Goal: Information Seeking & Learning: Learn about a topic

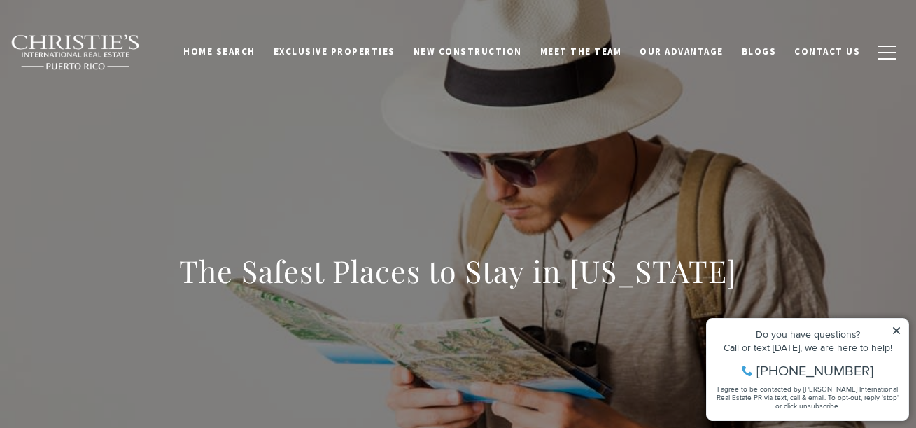
click at [475, 50] on span "New Construction" at bounding box center [468, 51] width 108 height 12
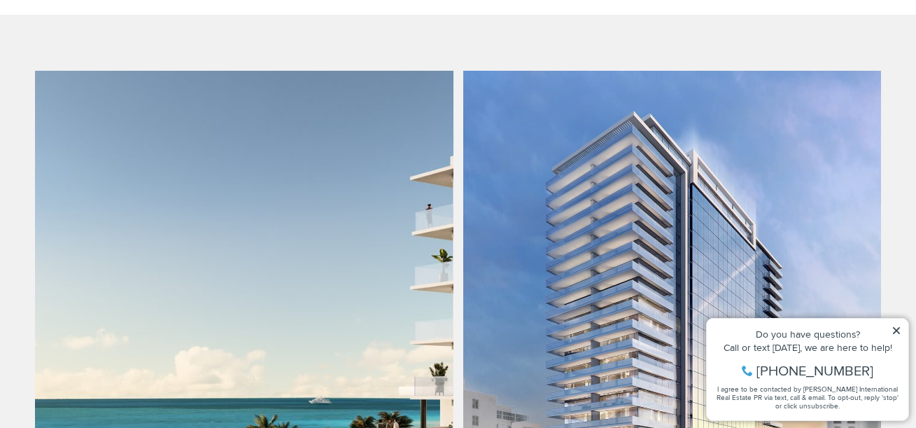
scroll to position [840, 0]
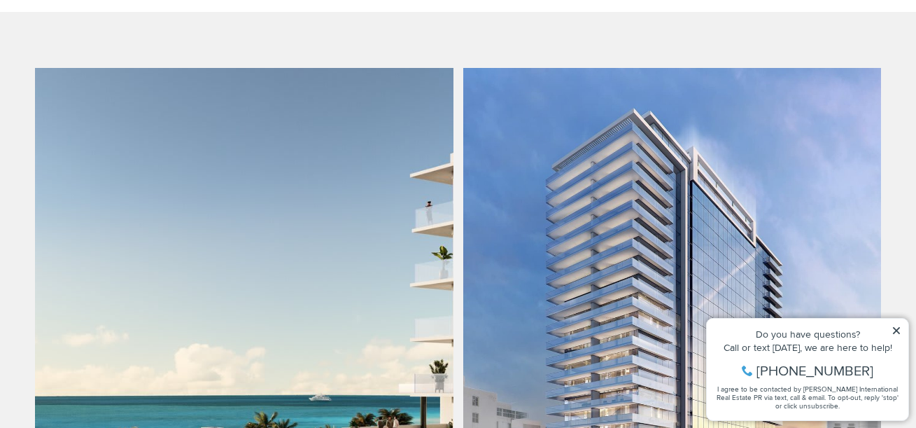
click at [896, 329] on icon at bounding box center [896, 330] width 7 height 7
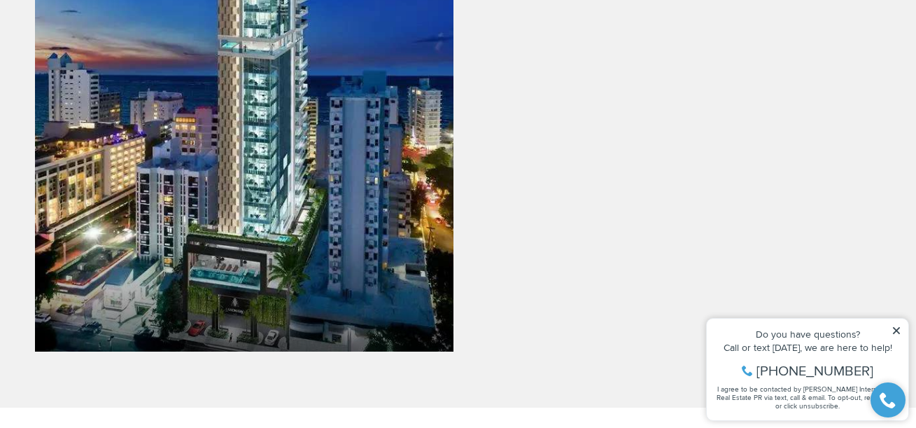
scroll to position [2170, 0]
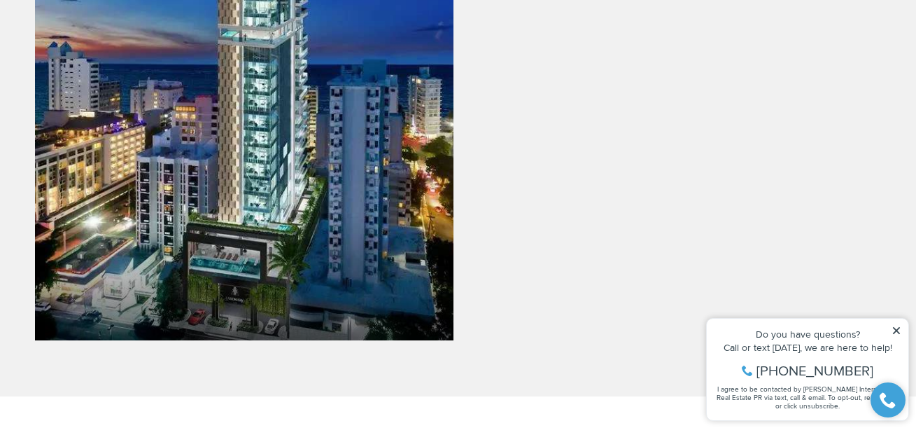
click at [298, 115] on link at bounding box center [244, 84] width 419 height 511
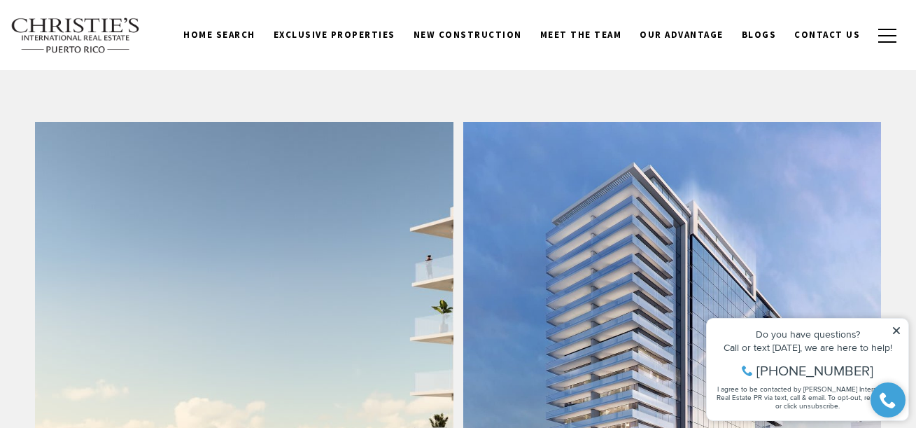
scroll to position [758, 0]
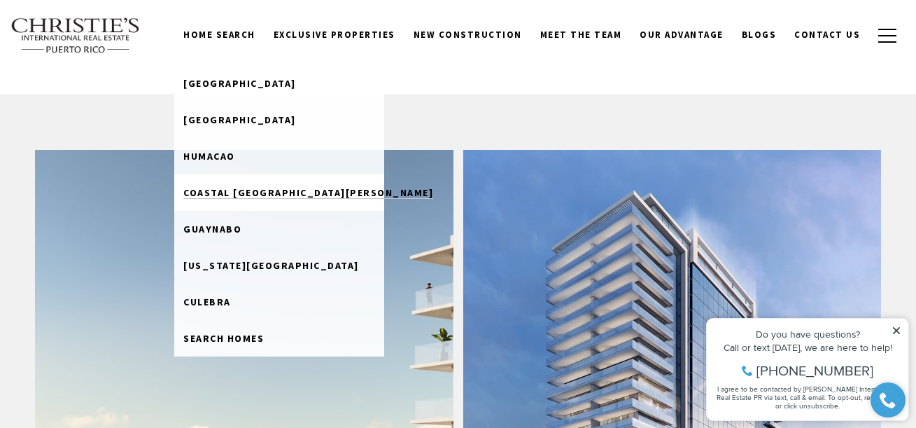
click at [229, 192] on span "Coastal [GEOGRAPHIC_DATA][PERSON_NAME]" at bounding box center [308, 192] width 250 height 13
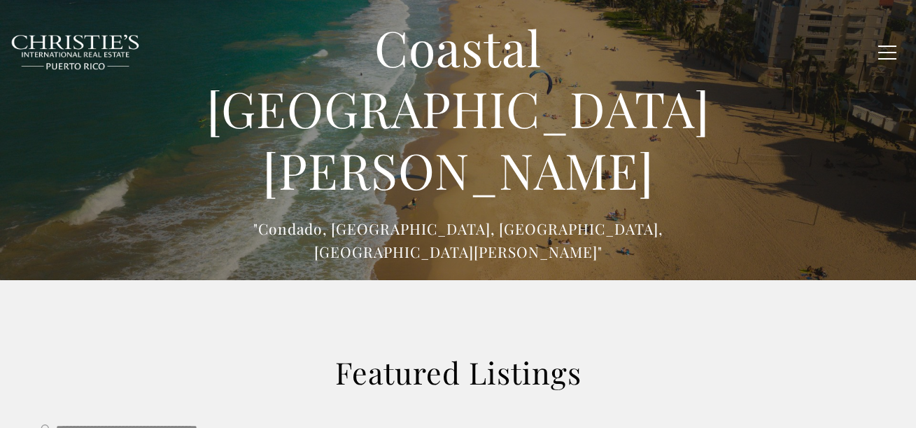
type input "******"
type input "*********"
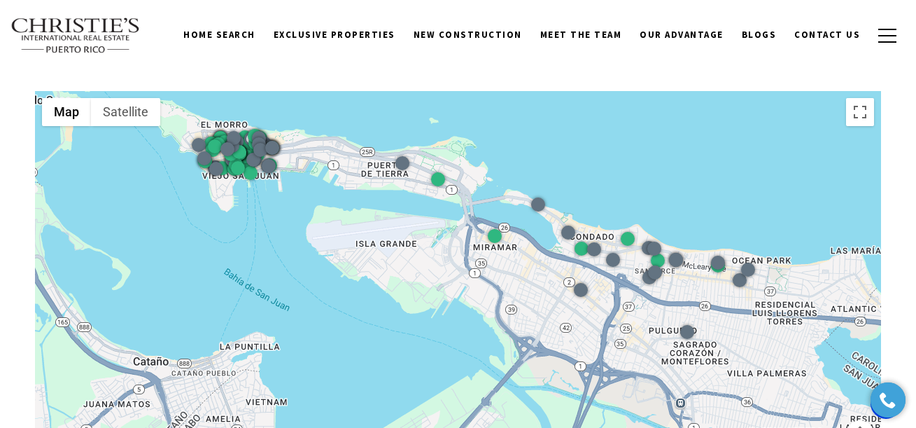
scroll to position [1680, 0]
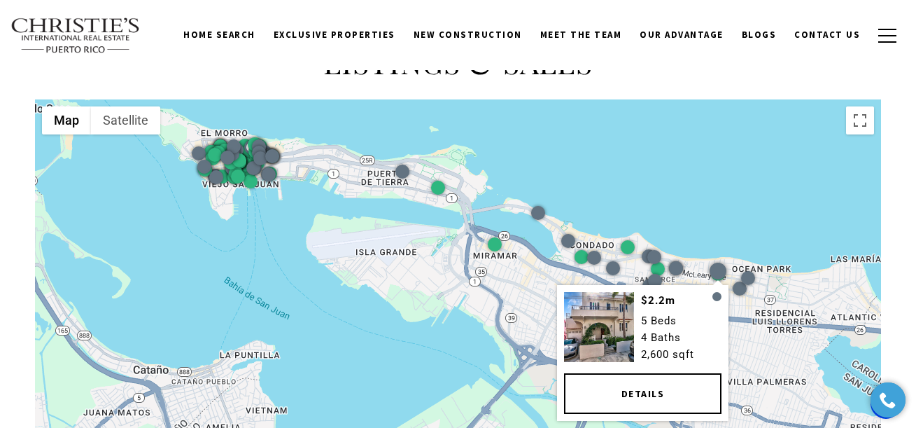
click at [717, 272] on div at bounding box center [717, 270] width 17 height 17
click at [647, 394] on link "Details" at bounding box center [641, 392] width 157 height 41
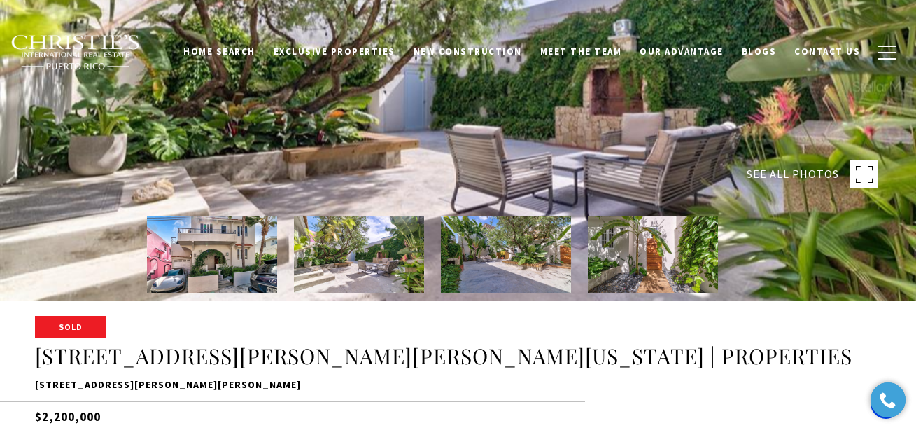
scroll to position [140, 0]
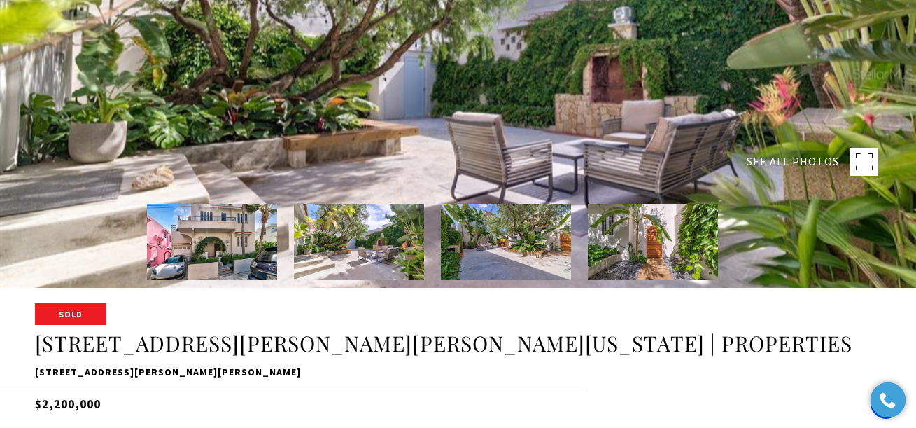
click at [388, 244] on img at bounding box center [359, 242] width 130 height 76
click at [517, 256] on img at bounding box center [506, 242] width 130 height 76
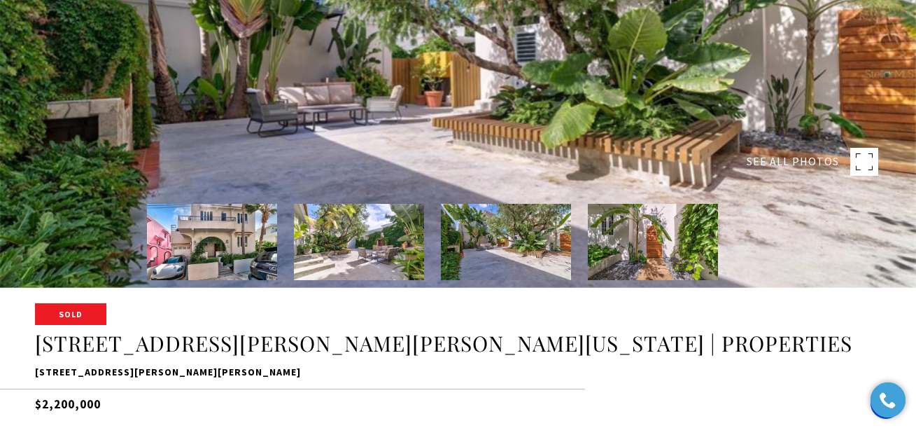
click at [637, 254] on img at bounding box center [653, 242] width 130 height 76
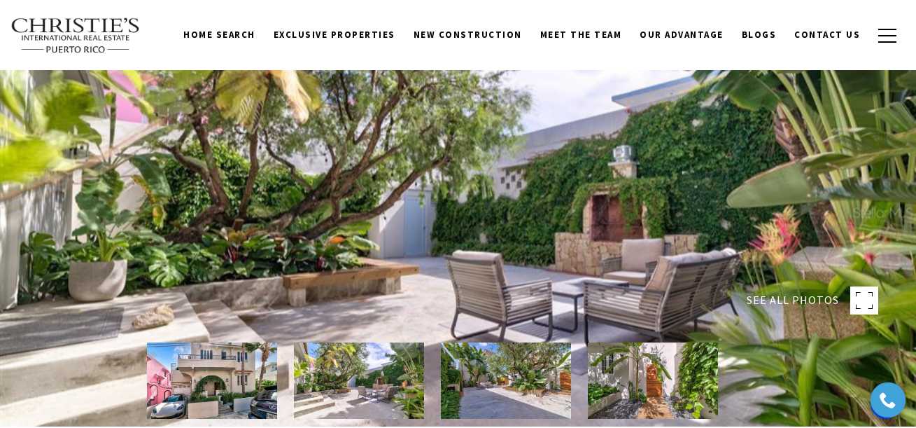
scroll to position [0, 0]
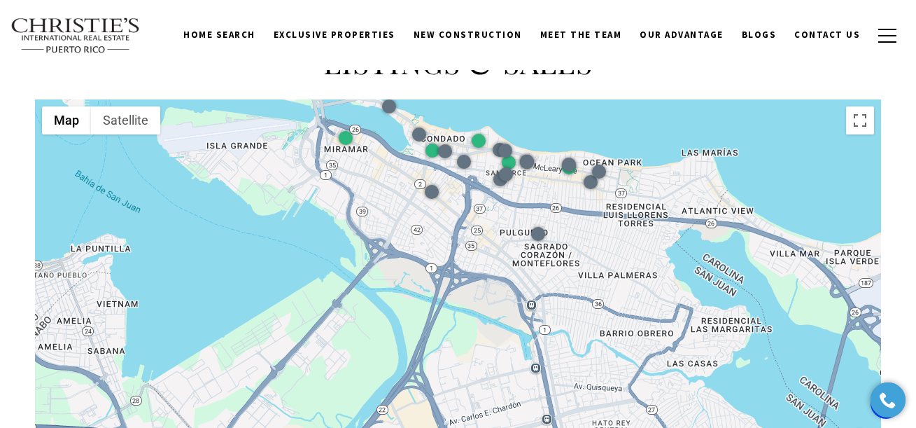
drag, startPoint x: 403, startPoint y: 337, endPoint x: 254, endPoint y: 230, distance: 183.1
click at [254, 230] on div at bounding box center [458, 286] width 846 height 374
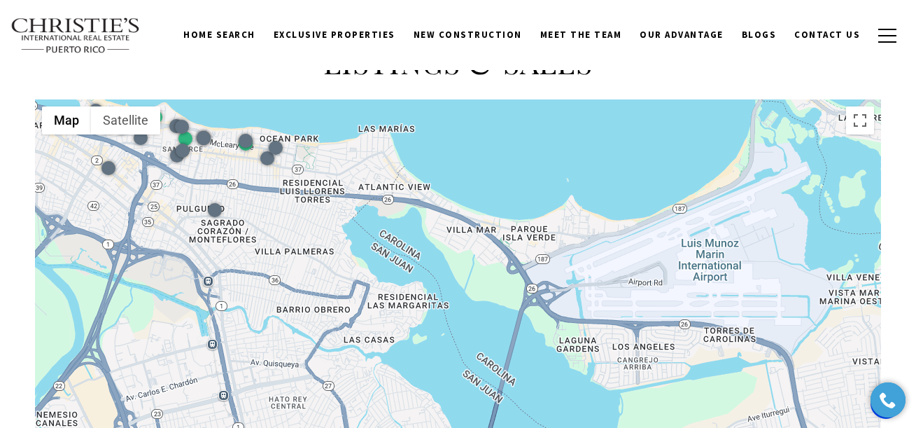
drag, startPoint x: 736, startPoint y: 279, endPoint x: 411, endPoint y: 255, distance: 325.6
click at [411, 255] on div at bounding box center [458, 286] width 846 height 374
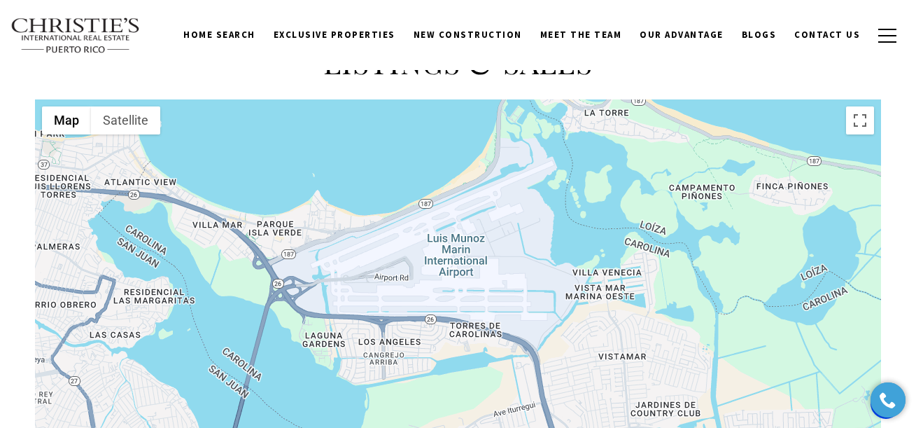
drag, startPoint x: 720, startPoint y: 218, endPoint x: 466, endPoint y: 215, distance: 254.1
click at [466, 215] on div at bounding box center [458, 286] width 846 height 374
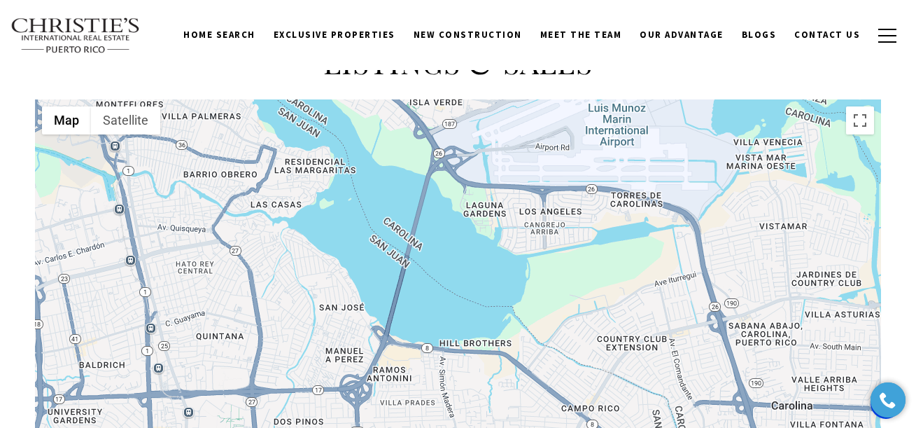
drag, startPoint x: 758, startPoint y: 327, endPoint x: 919, endPoint y: 197, distance: 207.0
click at [915, 197] on html "Skip to main content Enable accessibility for low vision Open the accessibility…" at bounding box center [458, 80] width 916 height 3521
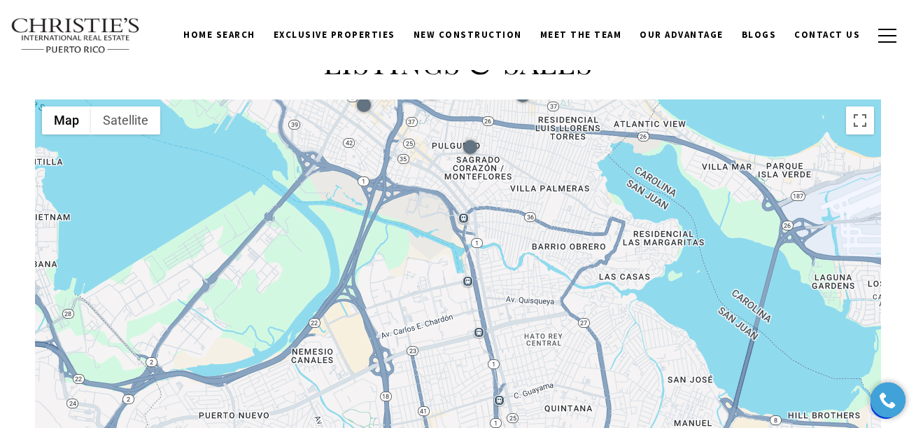
drag, startPoint x: 427, startPoint y: 273, endPoint x: 778, endPoint y: 346, distance: 358.9
click at [778, 346] on div at bounding box center [458, 286] width 846 height 374
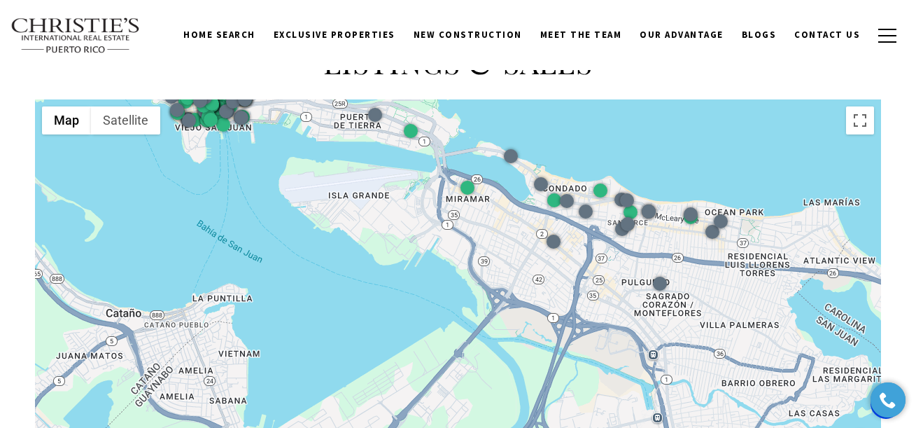
drag, startPoint x: 558, startPoint y: 318, endPoint x: 677, endPoint y: 397, distance: 141.9
click at [677, 397] on div at bounding box center [458, 286] width 846 height 374
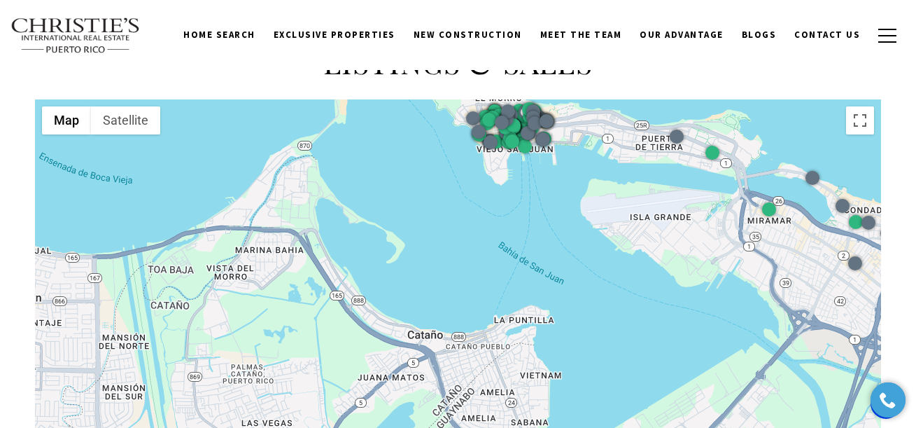
drag, startPoint x: 312, startPoint y: 261, endPoint x: 610, endPoint y: 281, distance: 298.8
click at [610, 281] on div at bounding box center [458, 286] width 846 height 374
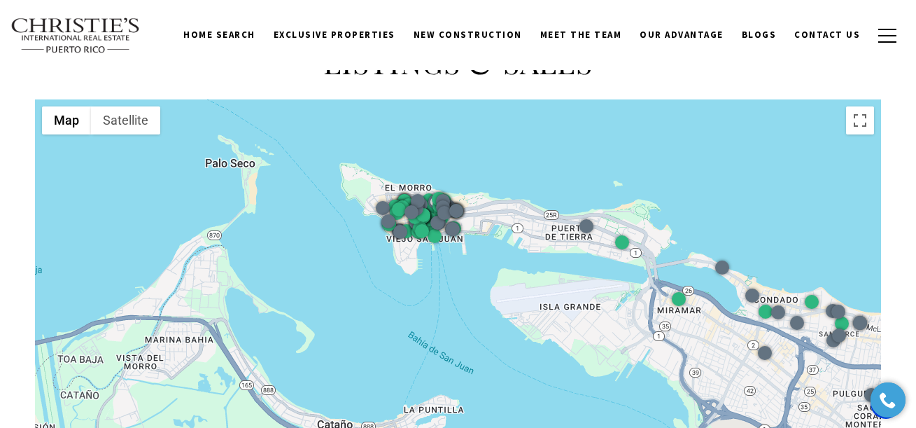
drag, startPoint x: 490, startPoint y: 277, endPoint x: 398, endPoint y: 370, distance: 131.1
click at [398, 370] on div at bounding box center [458, 286] width 846 height 374
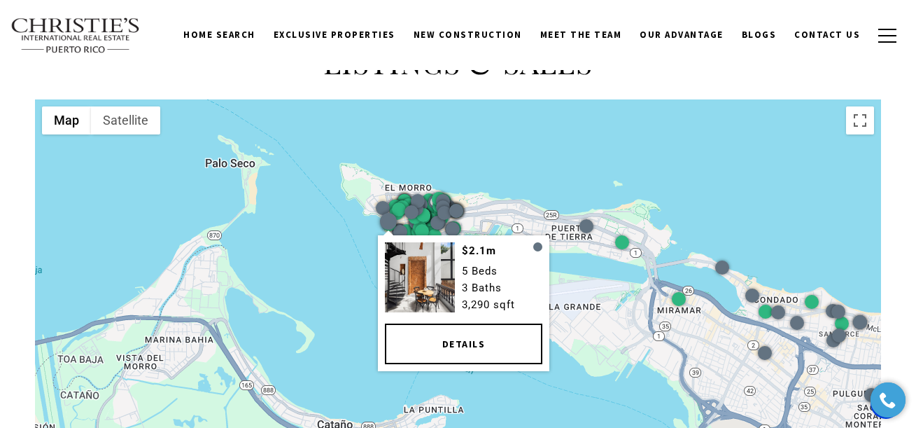
click at [388, 218] on div at bounding box center [387, 220] width 17 height 17
click at [451, 334] on link "Details" at bounding box center [462, 343] width 157 height 41
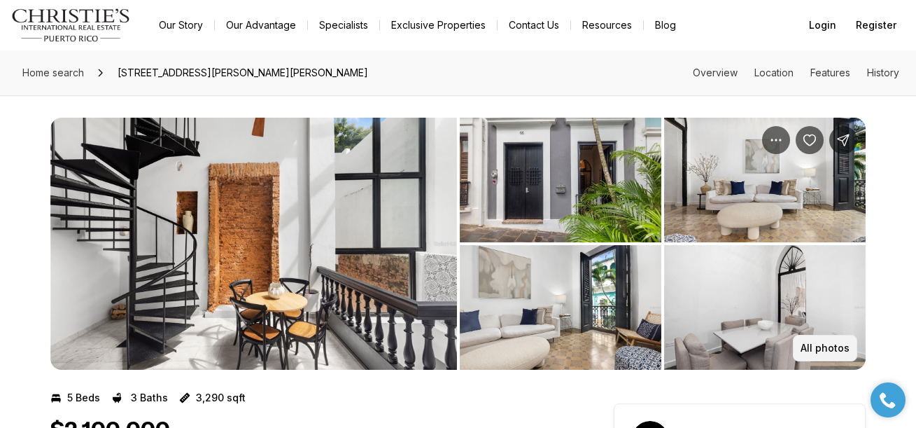
click at [836, 348] on p "All photos" at bounding box center [825, 347] width 49 height 11
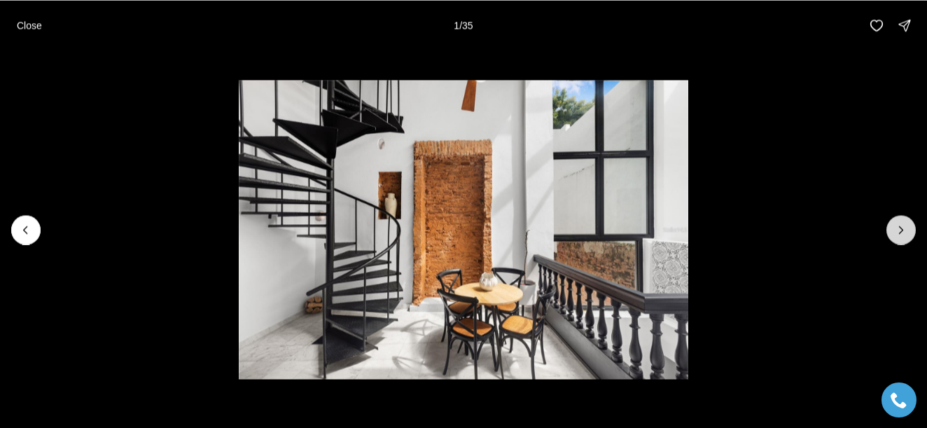
click at [897, 231] on icon "Next slide" at bounding box center [901, 230] width 14 height 14
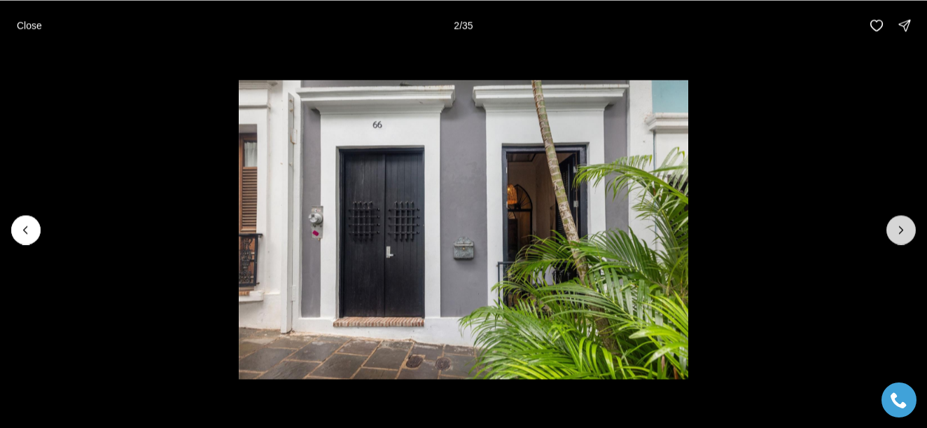
click at [897, 231] on icon "Next slide" at bounding box center [901, 230] width 14 height 14
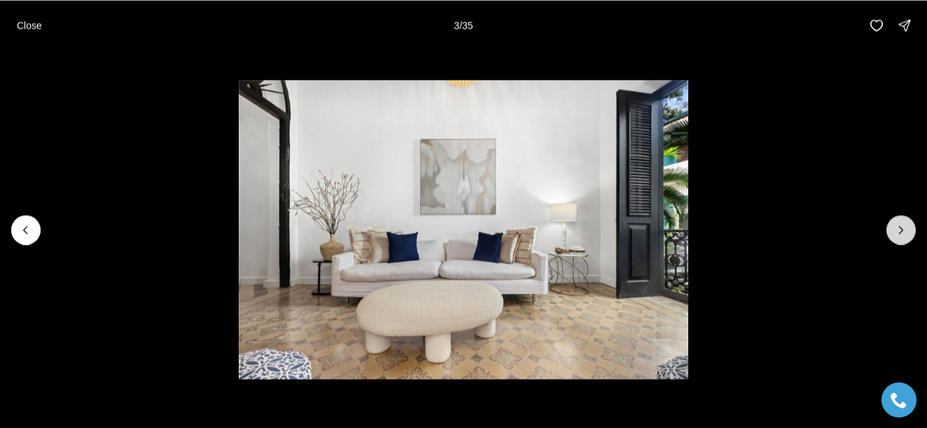
click at [897, 231] on icon "Next slide" at bounding box center [901, 230] width 14 height 14
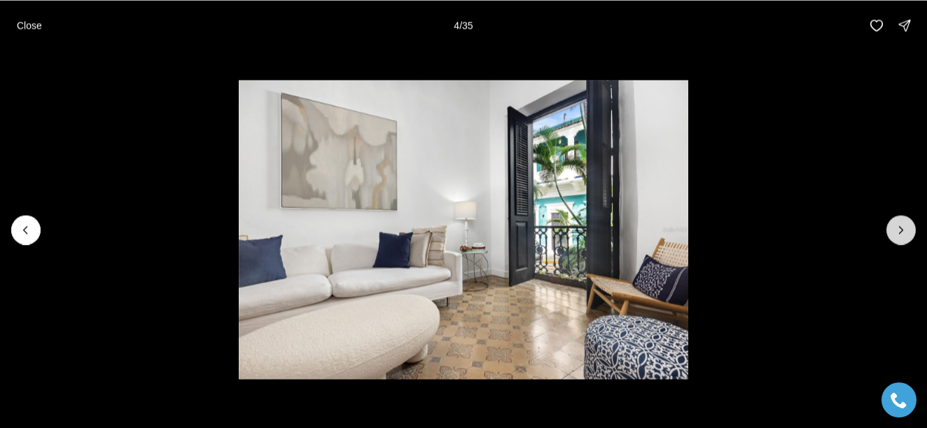
click at [897, 231] on icon "Next slide" at bounding box center [901, 230] width 14 height 14
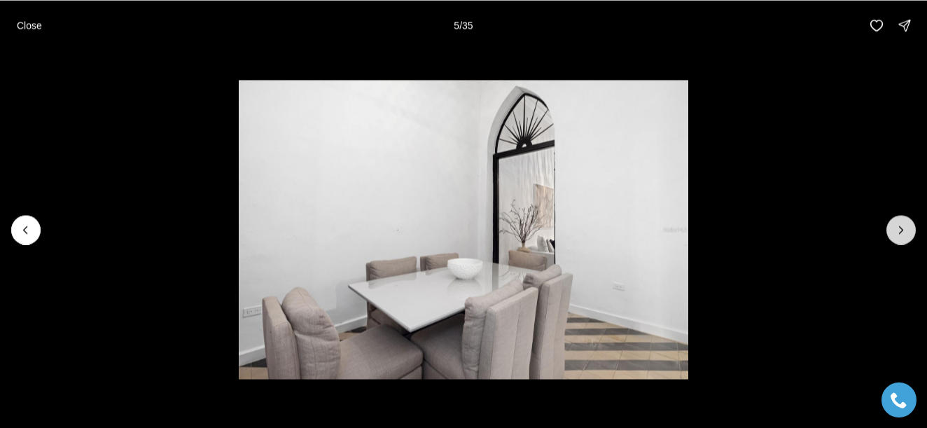
click at [897, 231] on icon "Next slide" at bounding box center [901, 230] width 14 height 14
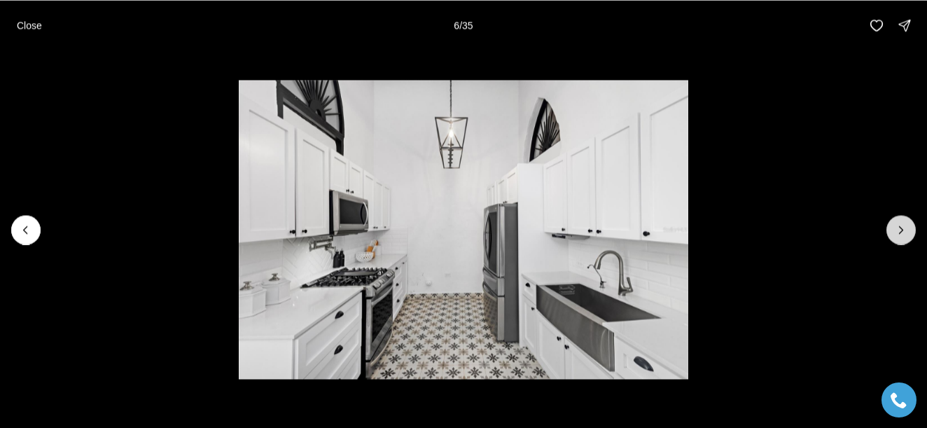
click at [897, 231] on icon "Next slide" at bounding box center [901, 230] width 14 height 14
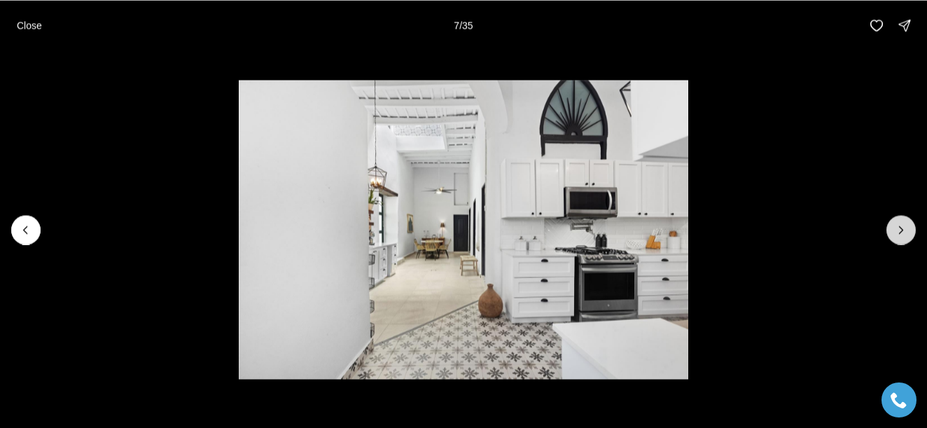
click at [897, 231] on icon "Next slide" at bounding box center [901, 230] width 14 height 14
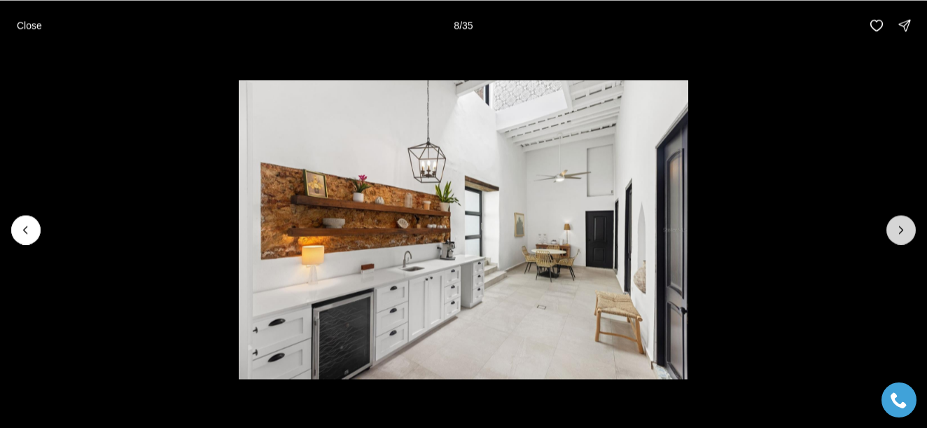
click at [897, 231] on icon "Next slide" at bounding box center [901, 230] width 14 height 14
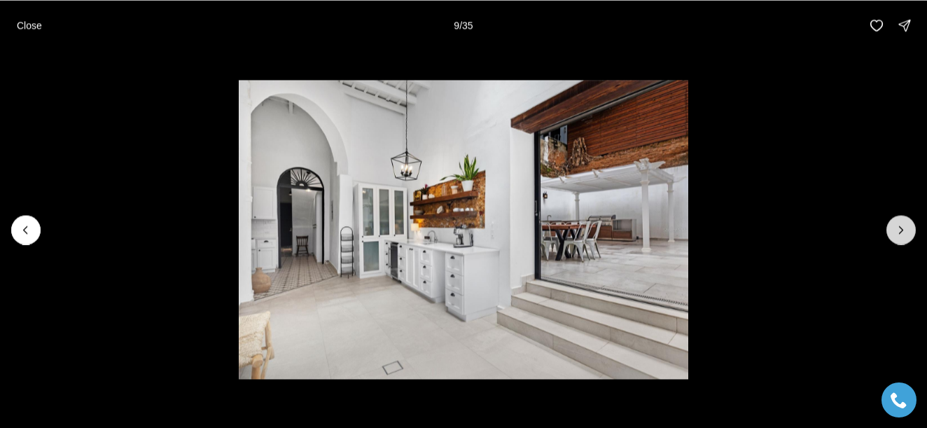
click at [897, 231] on icon "Next slide" at bounding box center [901, 230] width 14 height 14
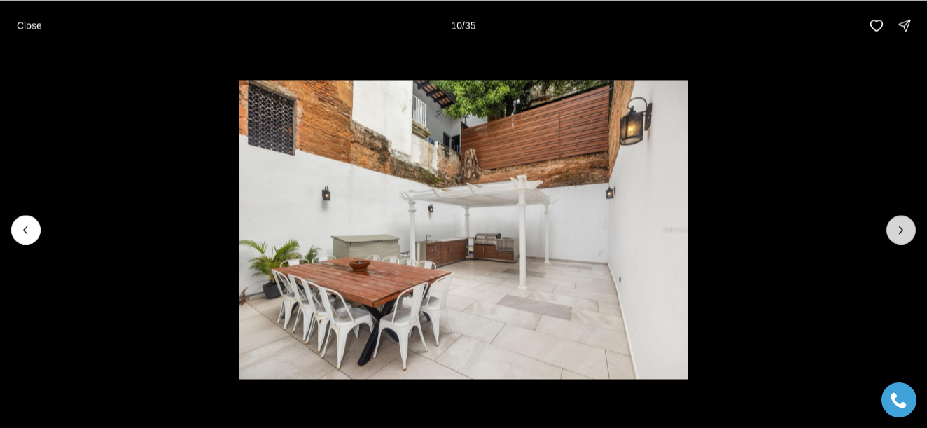
click at [897, 231] on icon "Next slide" at bounding box center [901, 230] width 14 height 14
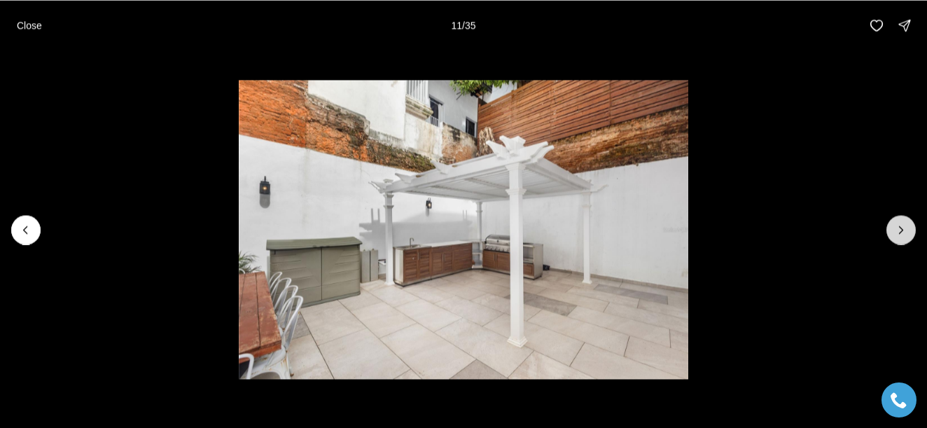
click at [897, 231] on icon "Next slide" at bounding box center [901, 230] width 14 height 14
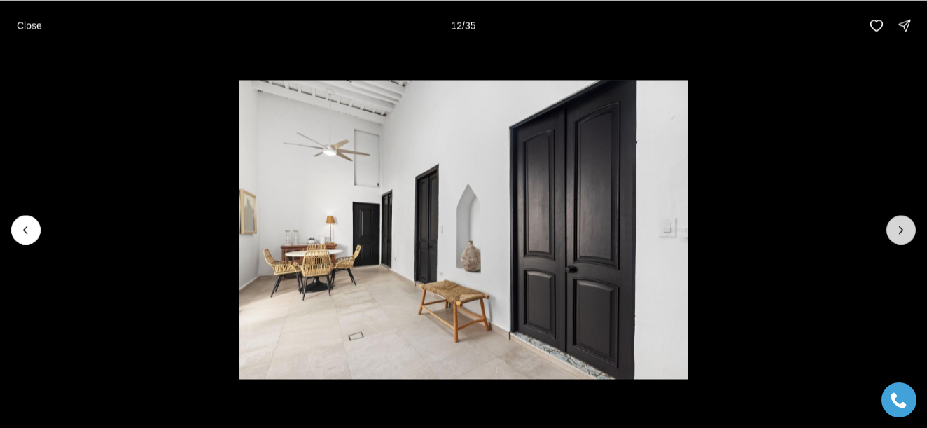
click at [897, 231] on icon "Next slide" at bounding box center [901, 230] width 14 height 14
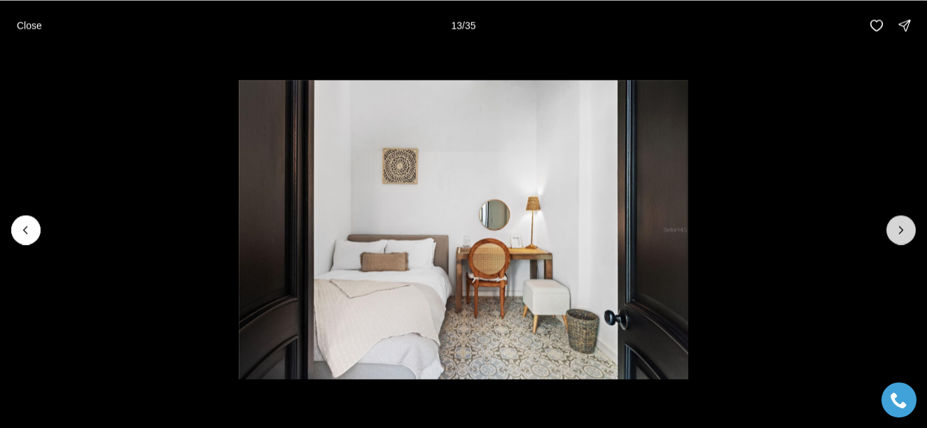
click at [897, 231] on icon "Next slide" at bounding box center [901, 230] width 14 height 14
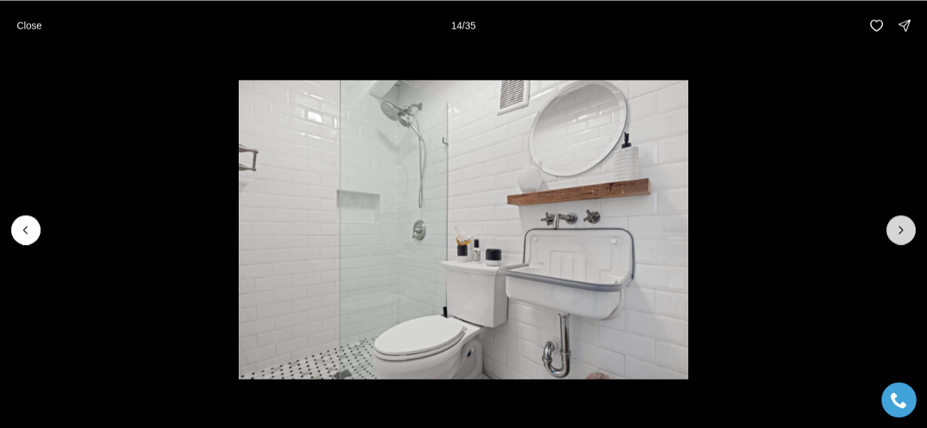
click at [897, 231] on icon "Next slide" at bounding box center [901, 230] width 14 height 14
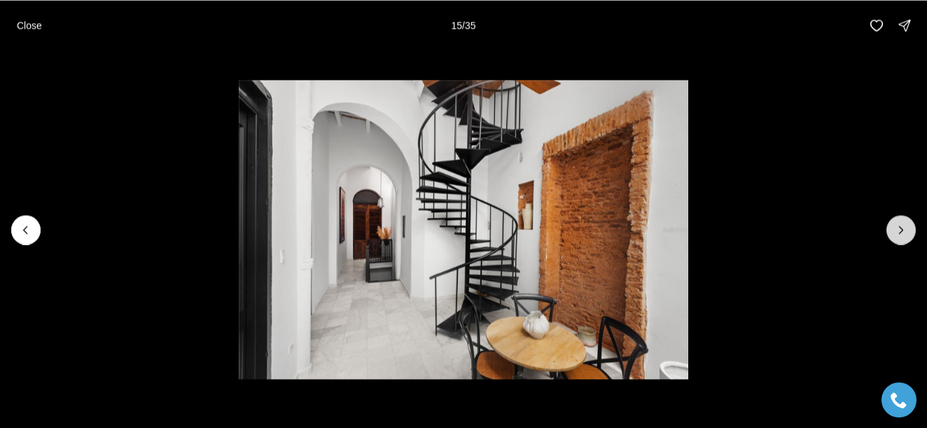
click at [897, 231] on icon "Next slide" at bounding box center [901, 230] width 14 height 14
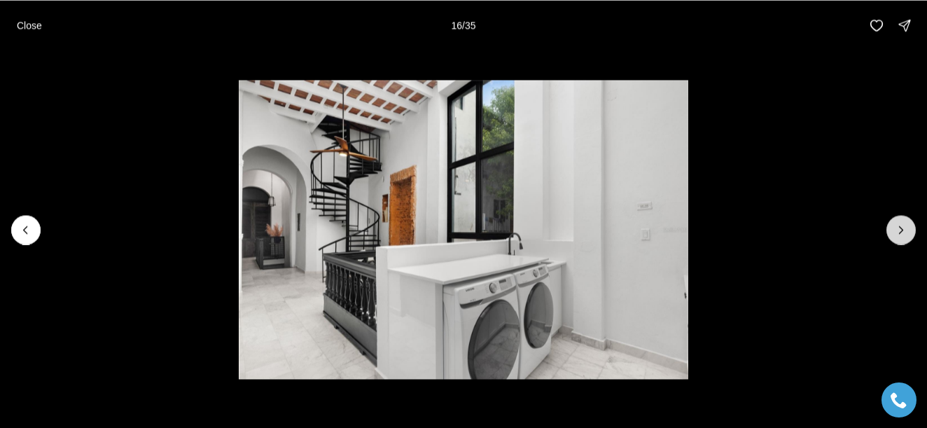
click at [897, 231] on icon "Next slide" at bounding box center [901, 230] width 14 height 14
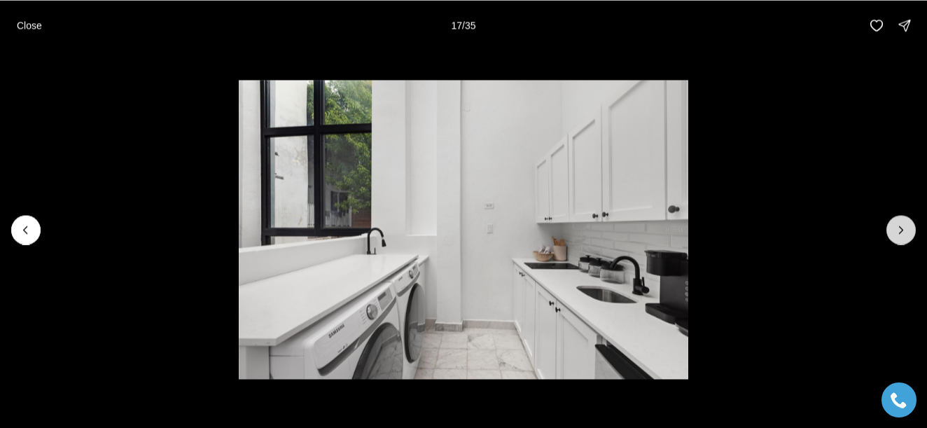
click at [897, 231] on icon "Next slide" at bounding box center [901, 230] width 14 height 14
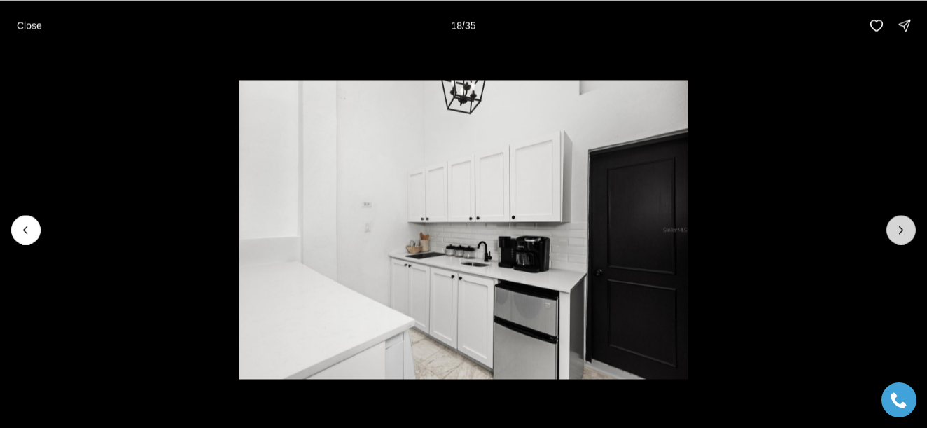
click at [897, 231] on icon "Next slide" at bounding box center [901, 230] width 14 height 14
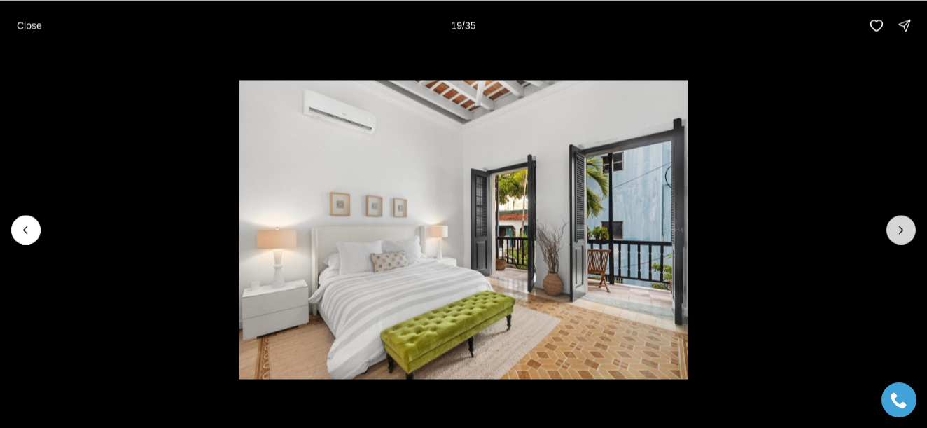
click at [897, 231] on icon "Next slide" at bounding box center [901, 230] width 14 height 14
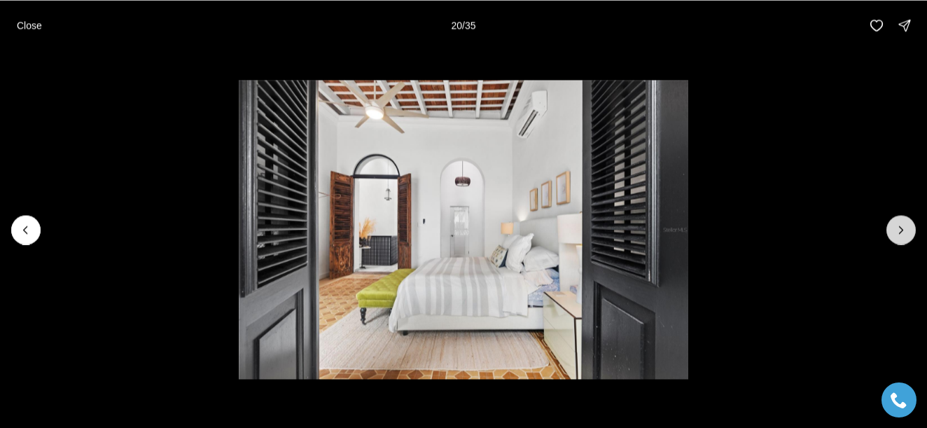
click at [897, 231] on icon "Next slide" at bounding box center [901, 230] width 14 height 14
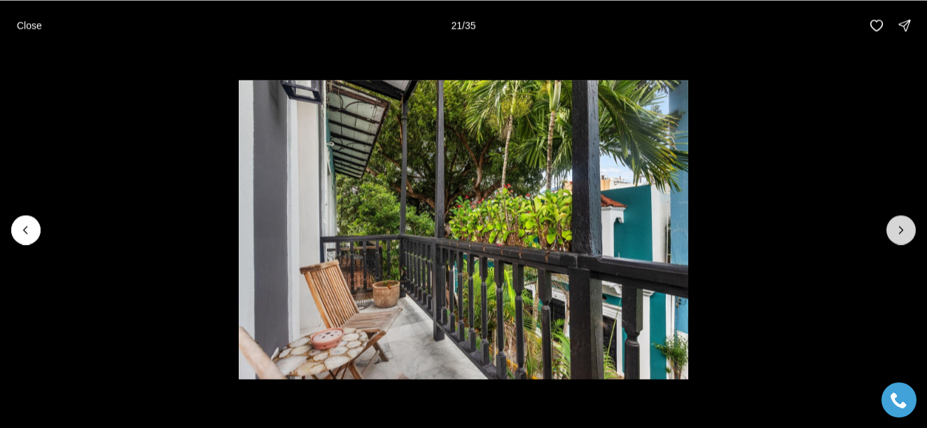
click at [897, 231] on icon "Next slide" at bounding box center [901, 230] width 14 height 14
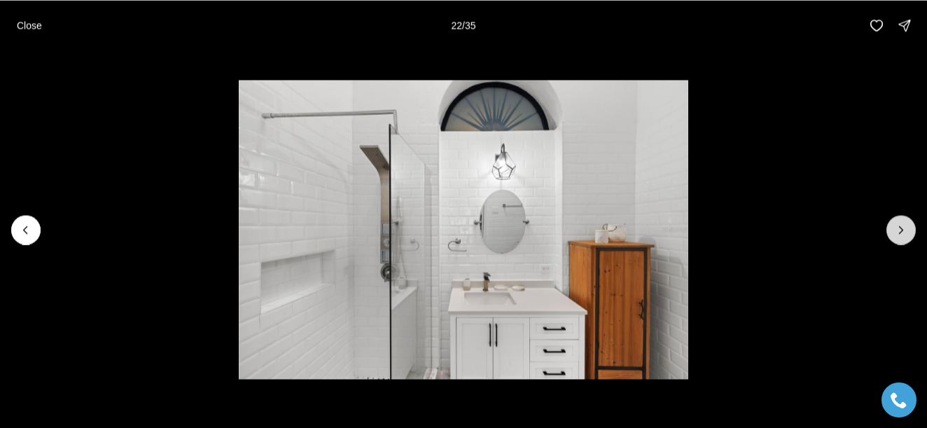
click at [897, 231] on icon "Next slide" at bounding box center [901, 230] width 14 height 14
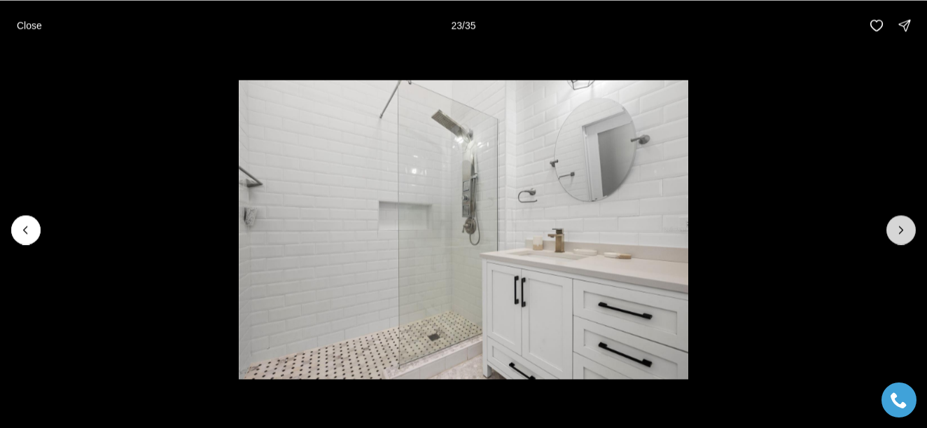
click at [897, 231] on icon "Next slide" at bounding box center [901, 230] width 14 height 14
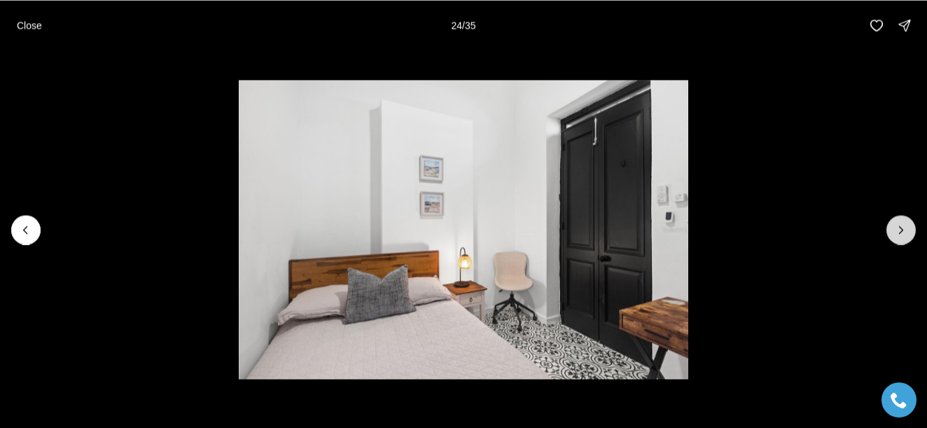
click at [897, 231] on icon "Next slide" at bounding box center [901, 230] width 14 height 14
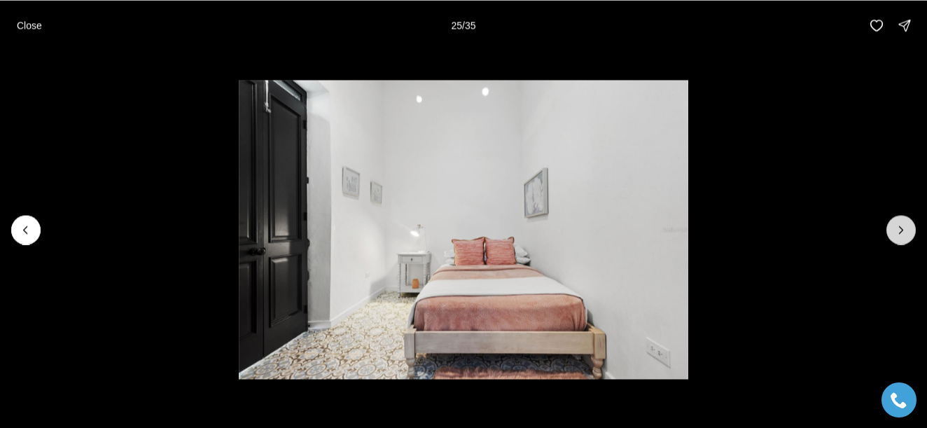
click at [897, 231] on icon "Next slide" at bounding box center [901, 230] width 14 height 14
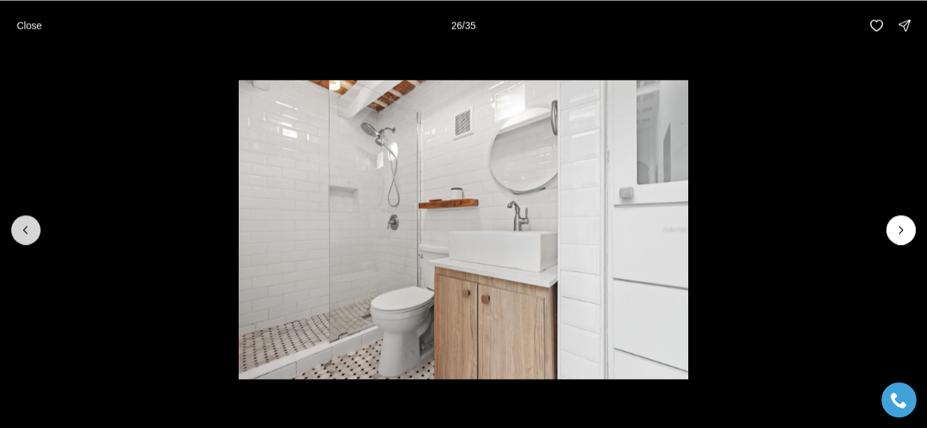
click at [25, 229] on icon "Previous slide" at bounding box center [26, 230] width 14 height 14
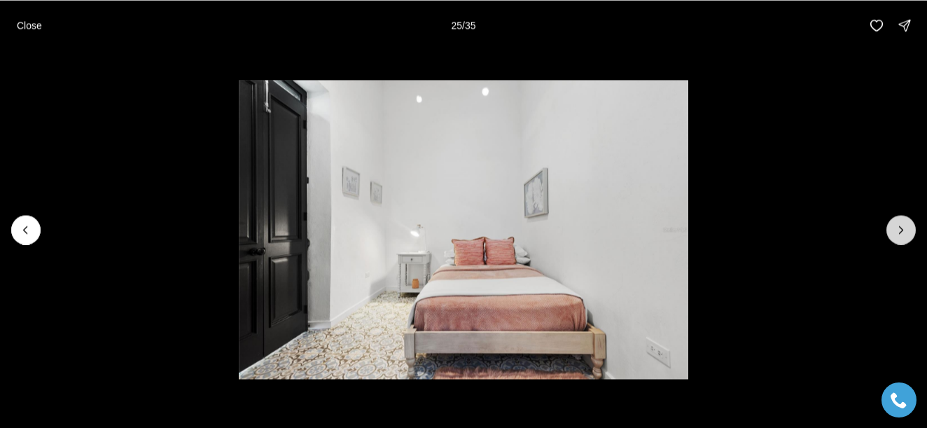
click at [908, 224] on button "Next slide" at bounding box center [900, 229] width 29 height 29
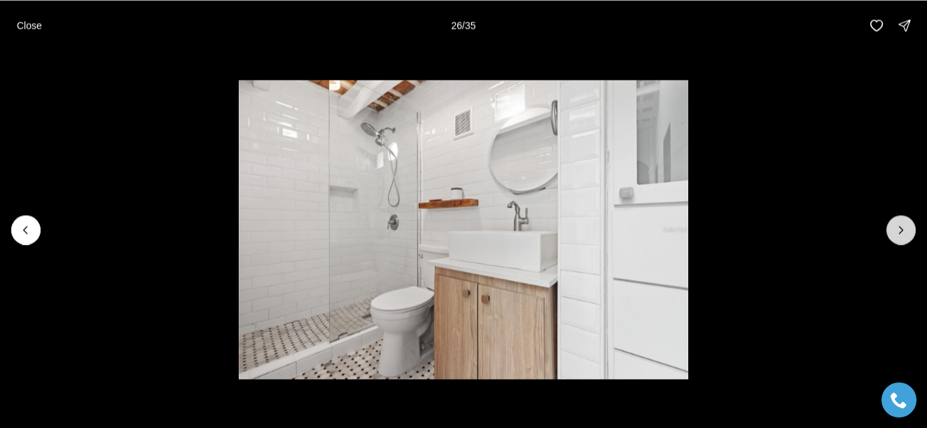
click at [908, 224] on button "Next slide" at bounding box center [900, 229] width 29 height 29
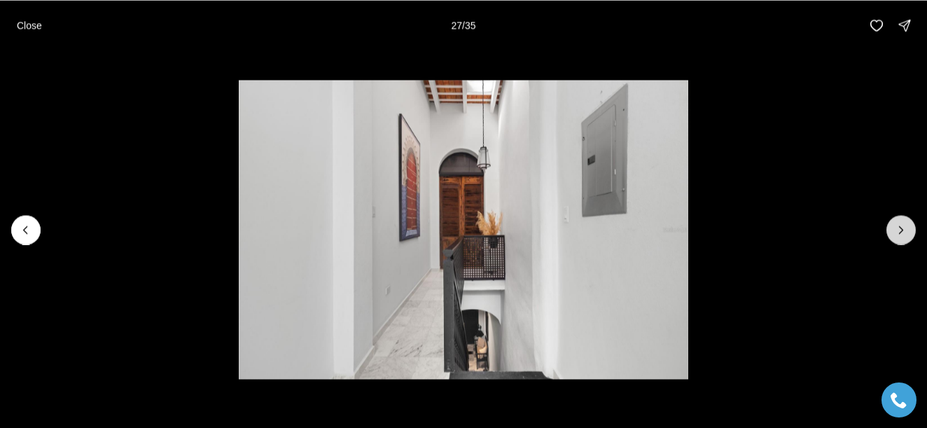
click at [908, 224] on button "Next slide" at bounding box center [900, 229] width 29 height 29
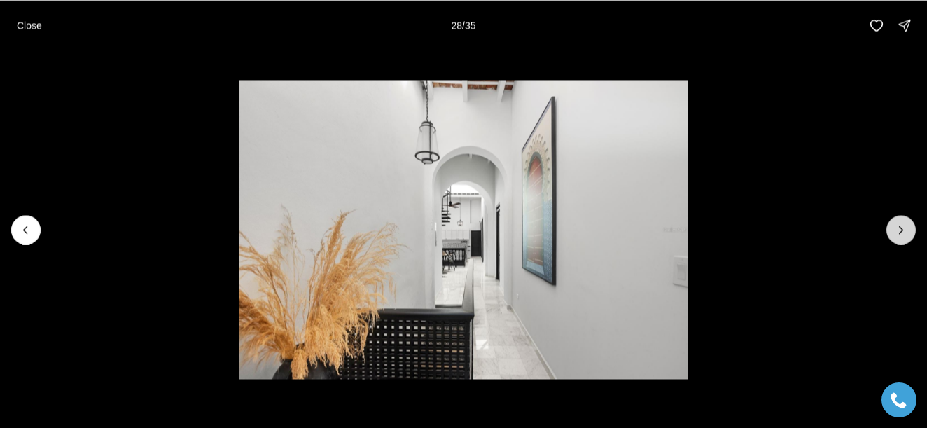
click at [908, 224] on button "Next slide" at bounding box center [900, 229] width 29 height 29
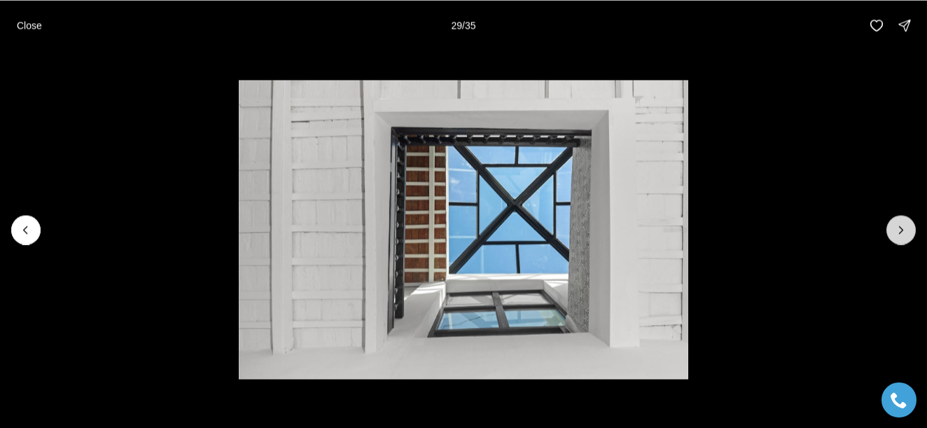
click at [908, 224] on button "Next slide" at bounding box center [900, 229] width 29 height 29
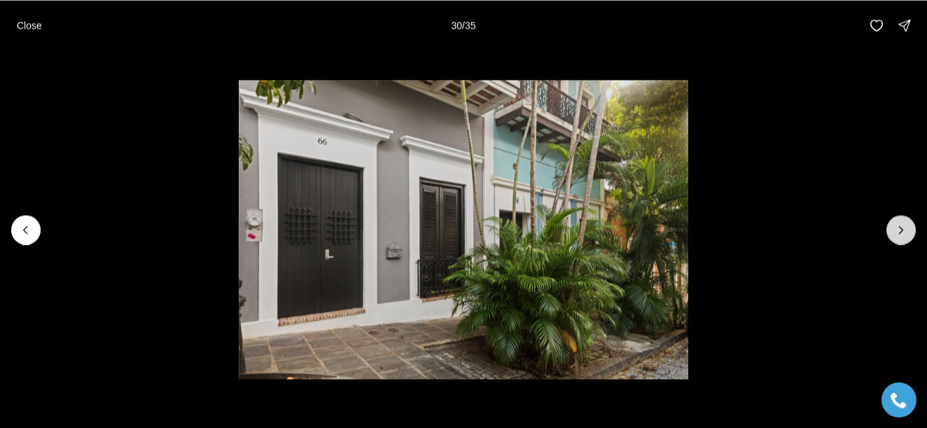
click at [908, 224] on button "Next slide" at bounding box center [900, 229] width 29 height 29
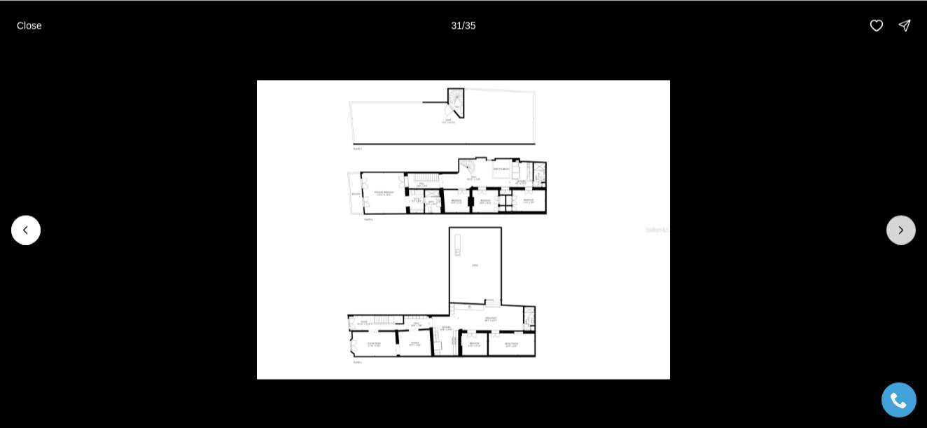
click at [908, 224] on button "Next slide" at bounding box center [900, 229] width 29 height 29
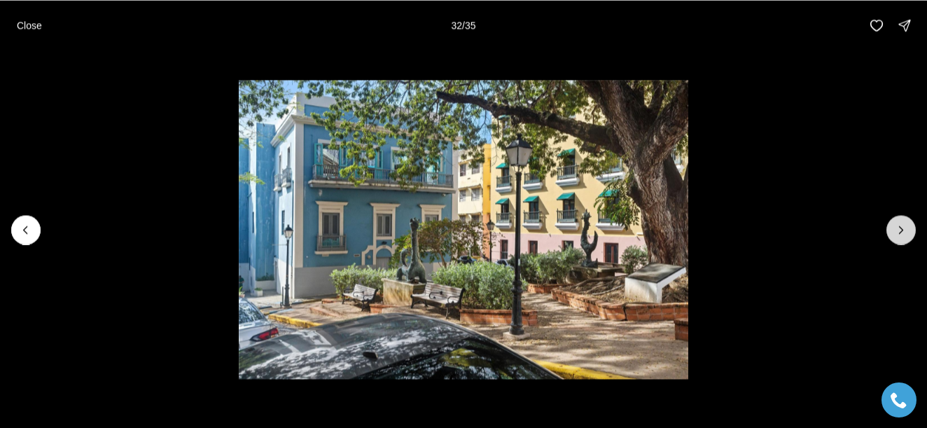
click at [908, 224] on button "Next slide" at bounding box center [900, 229] width 29 height 29
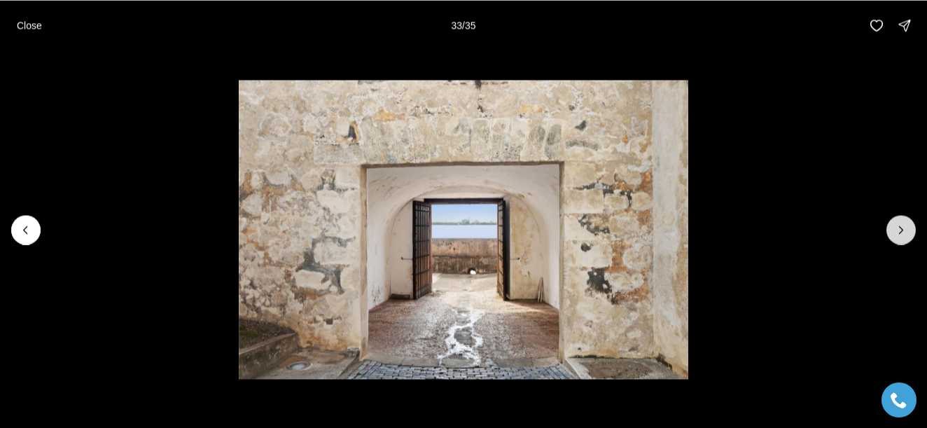
click at [908, 224] on button "Next slide" at bounding box center [900, 229] width 29 height 29
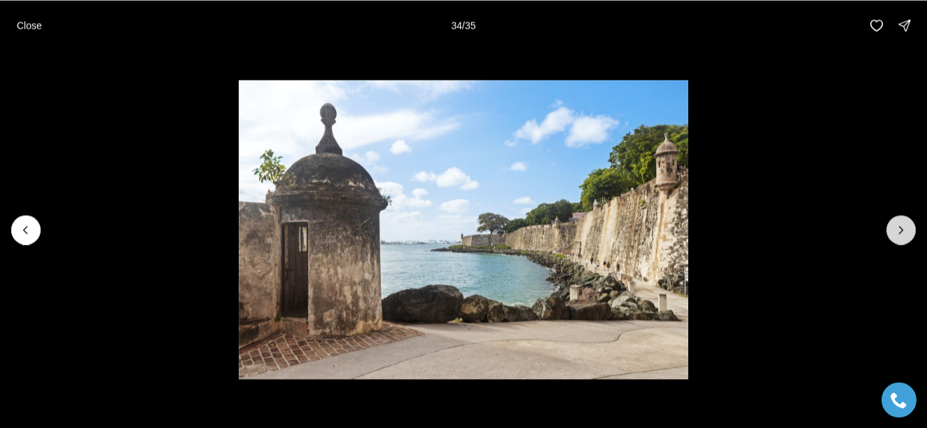
click at [908, 224] on button "Next slide" at bounding box center [900, 229] width 29 height 29
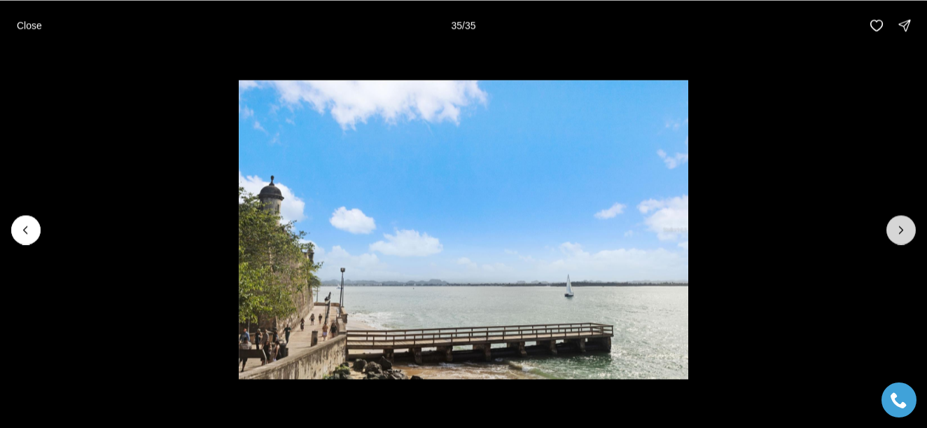
click at [908, 224] on div at bounding box center [900, 229] width 29 height 29
click at [24, 22] on p "Close" at bounding box center [29, 25] width 25 height 11
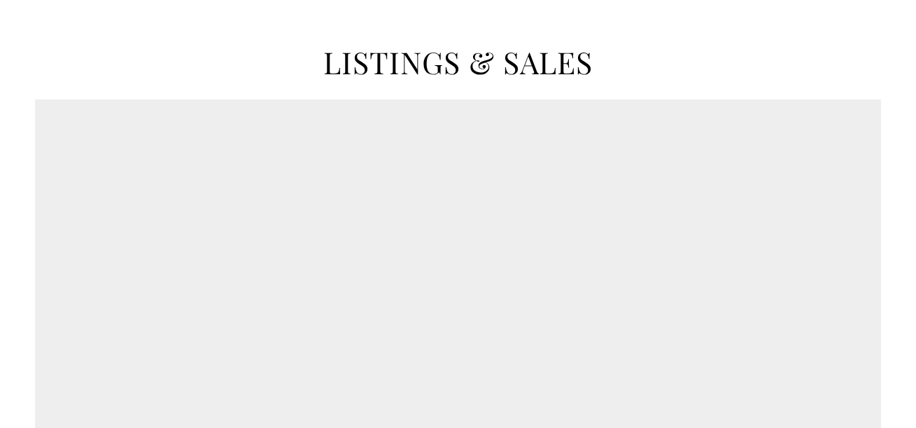
type input "******"
type input "*********"
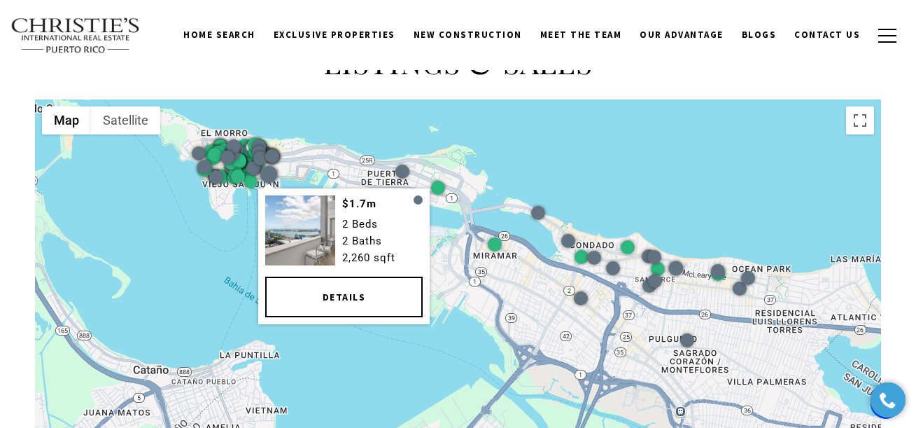
click at [264, 164] on div at bounding box center [268, 174] width 21 height 21
click at [357, 301] on link "Details" at bounding box center [343, 296] width 157 height 41
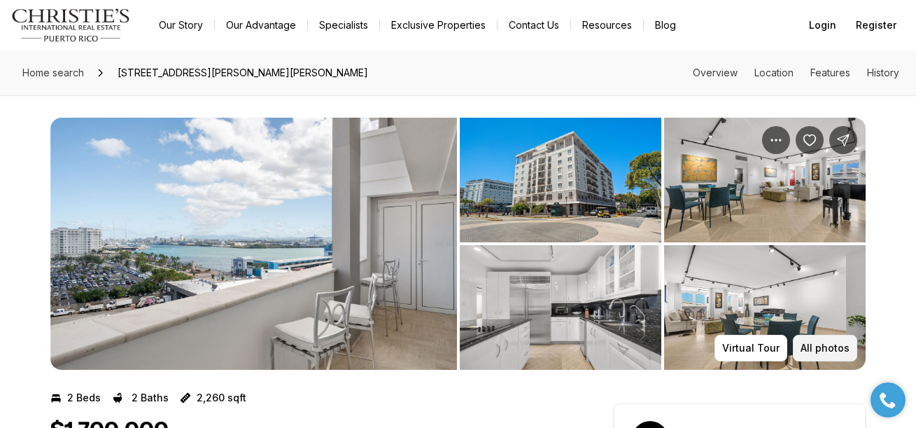
click at [830, 343] on p "All photos" at bounding box center [825, 347] width 49 height 11
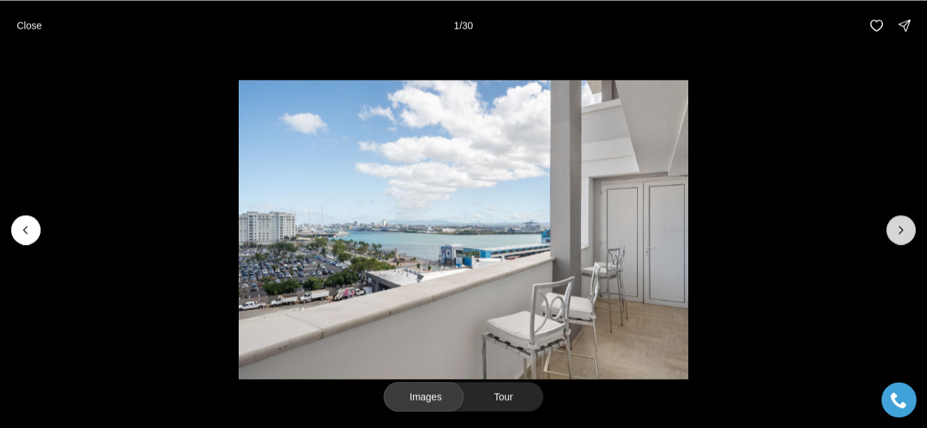
click at [905, 232] on icon "Next slide" at bounding box center [901, 230] width 14 height 14
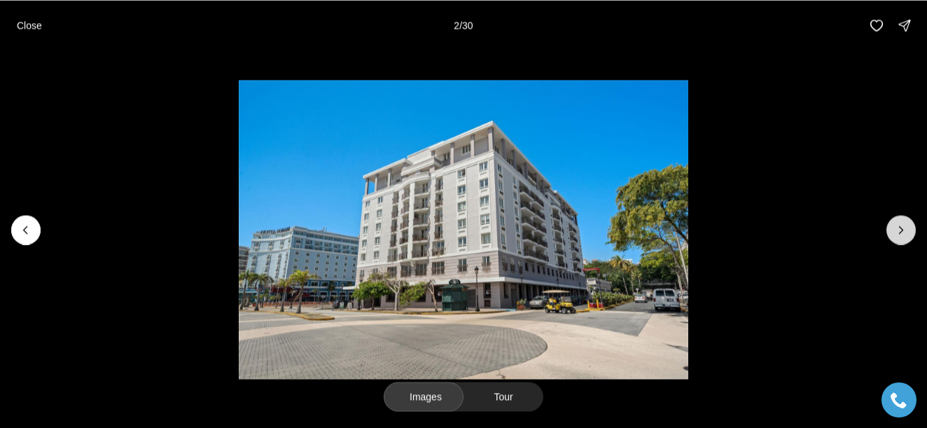
click at [905, 232] on icon "Next slide" at bounding box center [901, 230] width 14 height 14
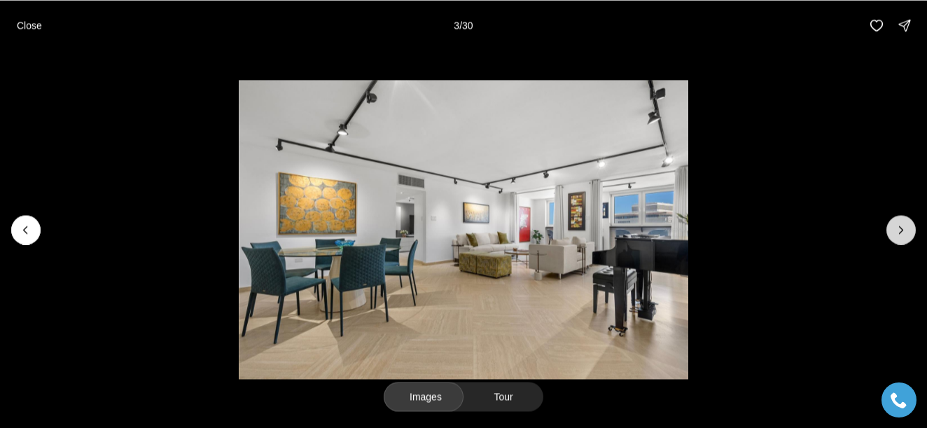
click at [905, 232] on icon "Next slide" at bounding box center [901, 230] width 14 height 14
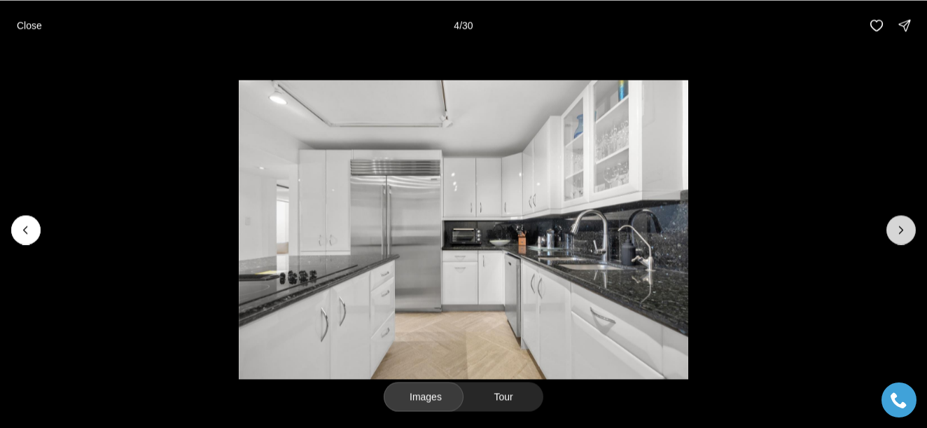
click at [905, 232] on icon "Next slide" at bounding box center [901, 230] width 14 height 14
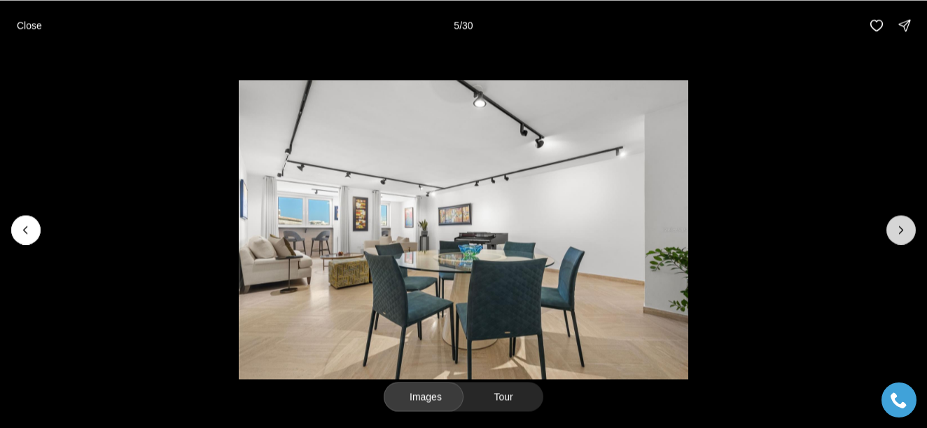
click at [905, 232] on icon "Next slide" at bounding box center [901, 230] width 14 height 14
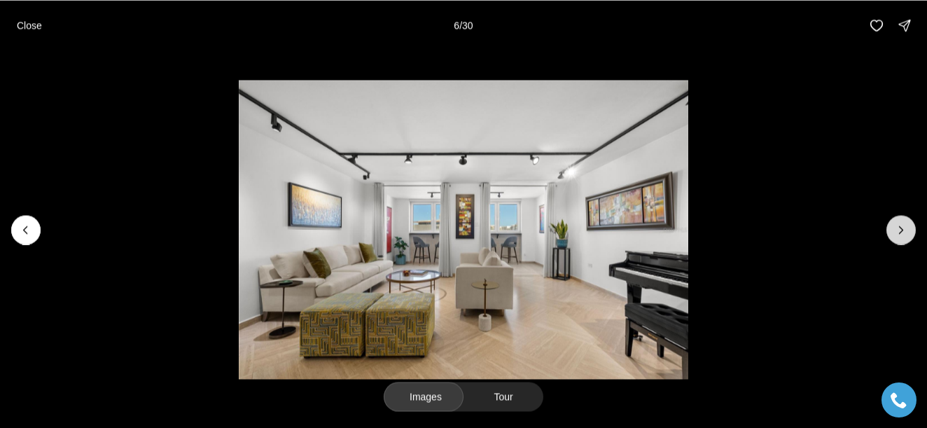
click at [905, 232] on icon "Next slide" at bounding box center [901, 230] width 14 height 14
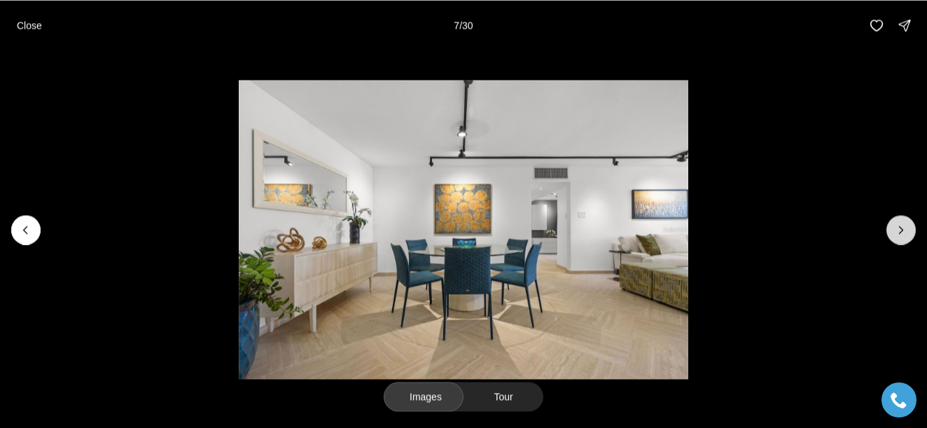
click at [905, 232] on icon "Next slide" at bounding box center [901, 230] width 14 height 14
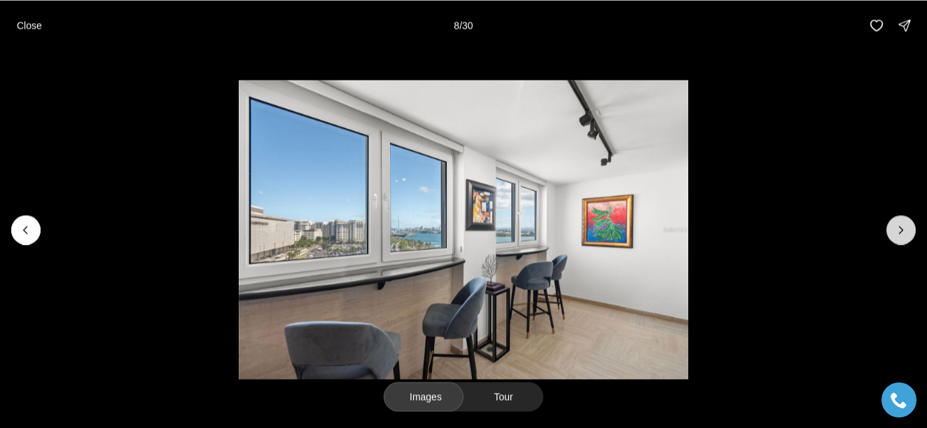
click at [905, 232] on icon "Next slide" at bounding box center [901, 230] width 14 height 14
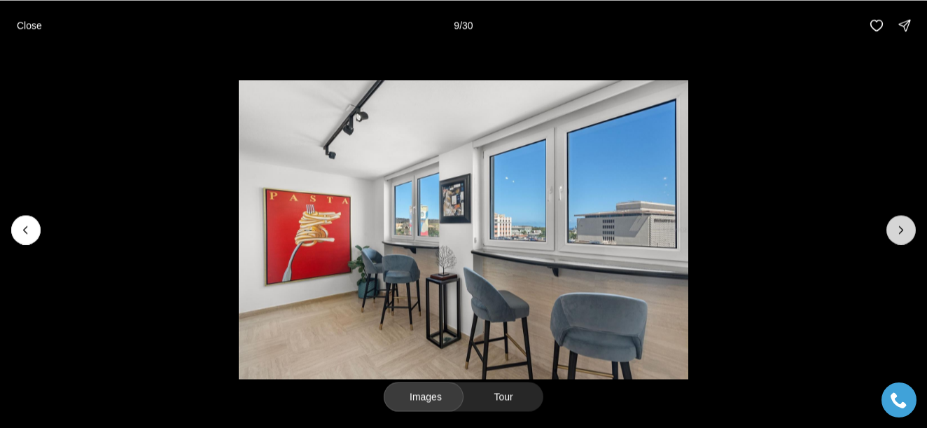
click at [905, 232] on icon "Next slide" at bounding box center [901, 230] width 14 height 14
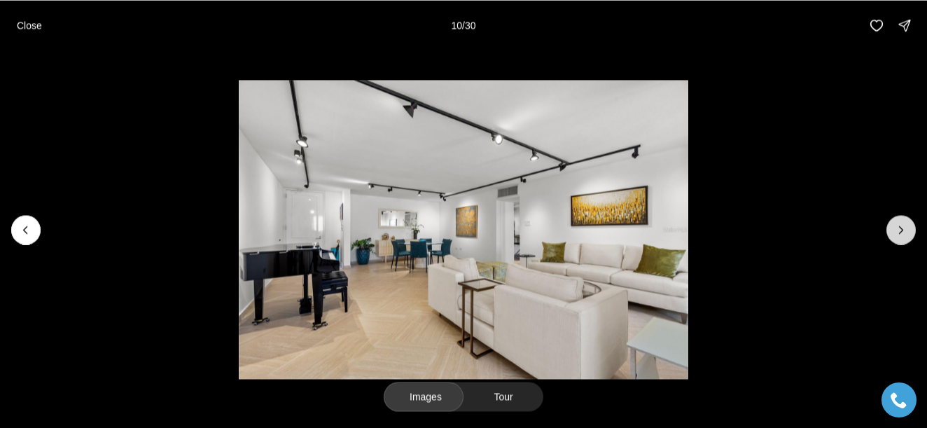
click at [904, 230] on icon "Next slide" at bounding box center [901, 230] width 14 height 14
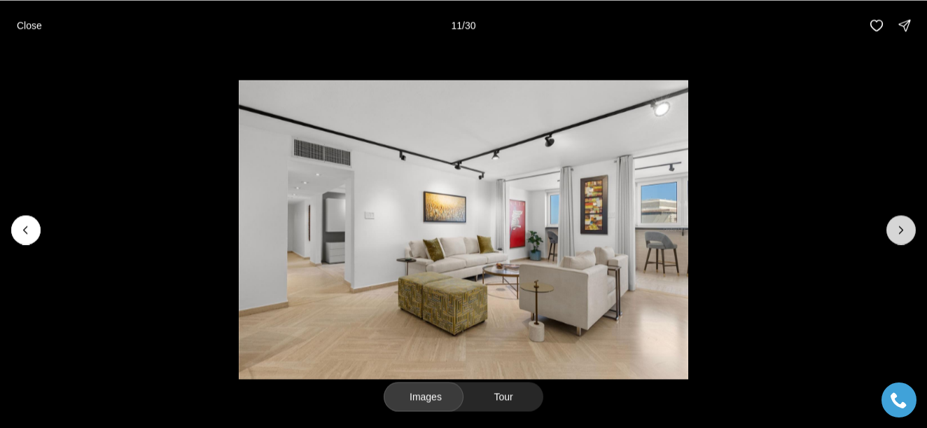
click at [904, 230] on icon "Next slide" at bounding box center [901, 230] width 14 height 14
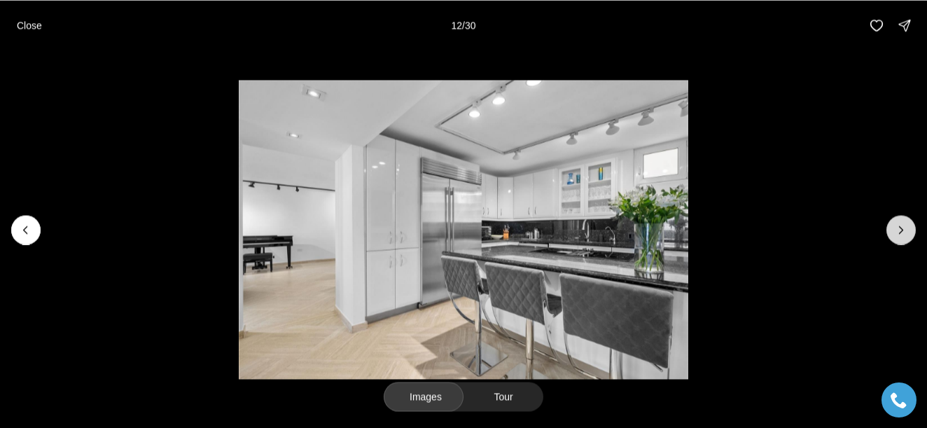
click at [904, 230] on icon "Next slide" at bounding box center [901, 230] width 14 height 14
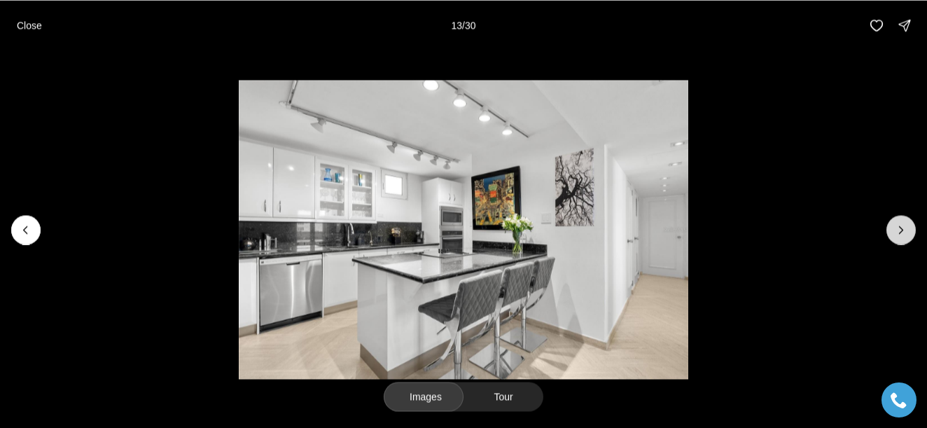
click at [904, 230] on icon "Next slide" at bounding box center [901, 230] width 14 height 14
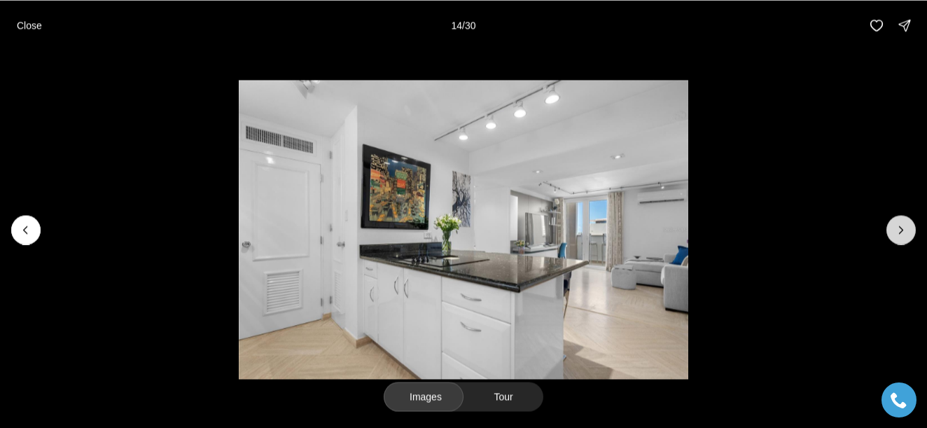
click at [904, 230] on icon "Next slide" at bounding box center [901, 230] width 14 height 14
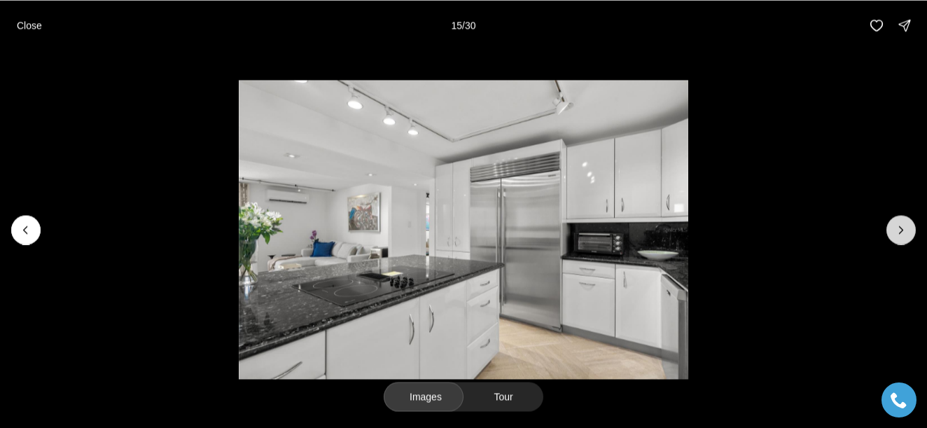
click at [904, 230] on icon "Next slide" at bounding box center [901, 230] width 14 height 14
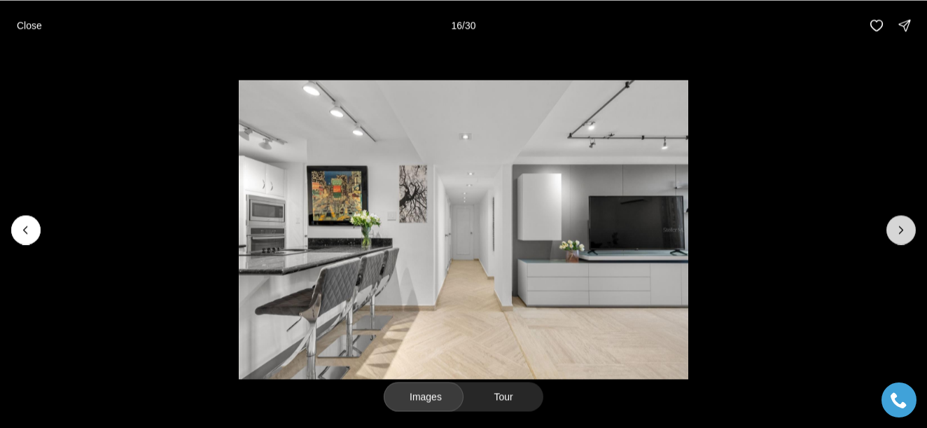
click at [904, 230] on icon "Next slide" at bounding box center [901, 230] width 14 height 14
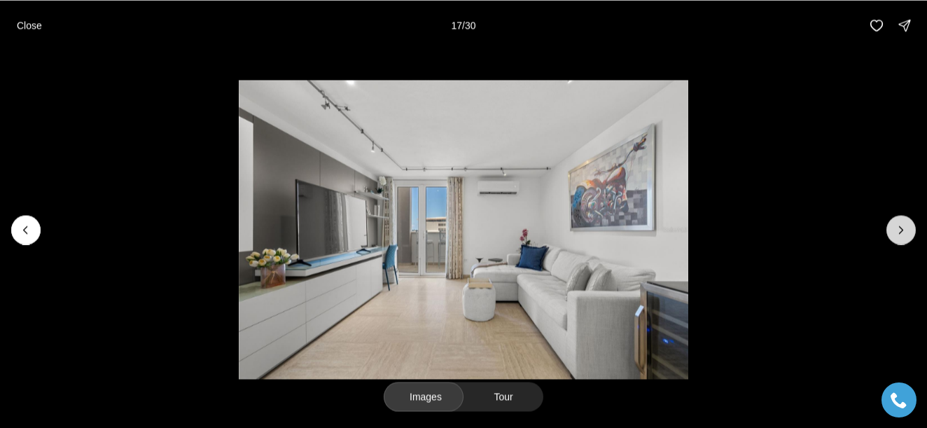
click at [904, 230] on icon "Next slide" at bounding box center [901, 230] width 14 height 14
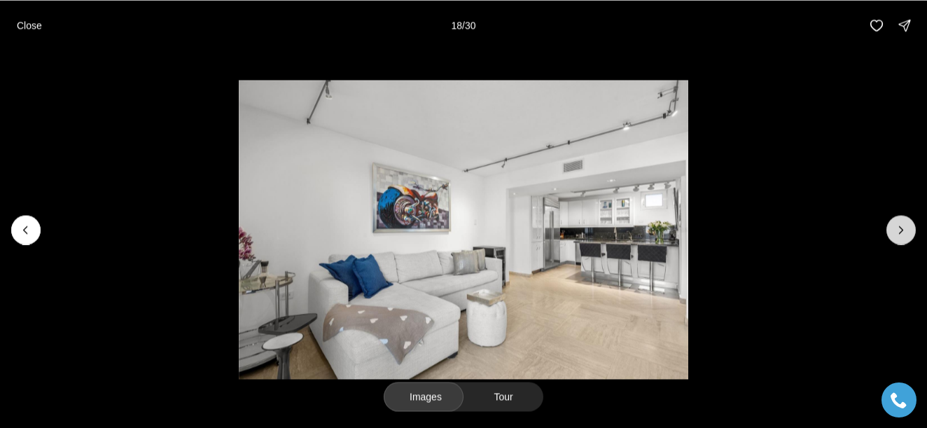
click at [904, 230] on icon "Next slide" at bounding box center [901, 230] width 14 height 14
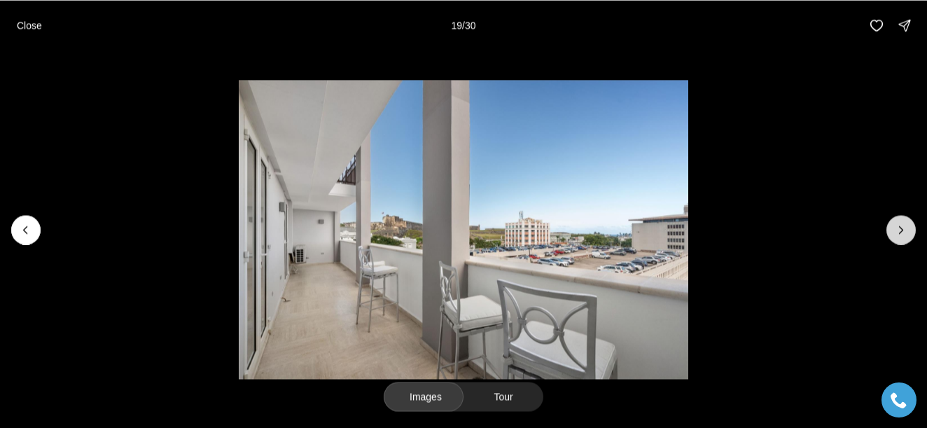
click at [904, 230] on icon "Next slide" at bounding box center [901, 230] width 14 height 14
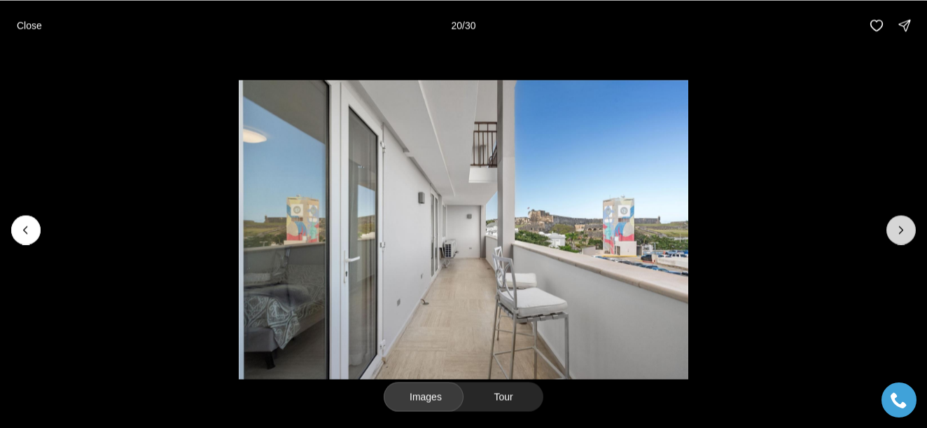
click at [904, 230] on icon "Next slide" at bounding box center [901, 230] width 14 height 14
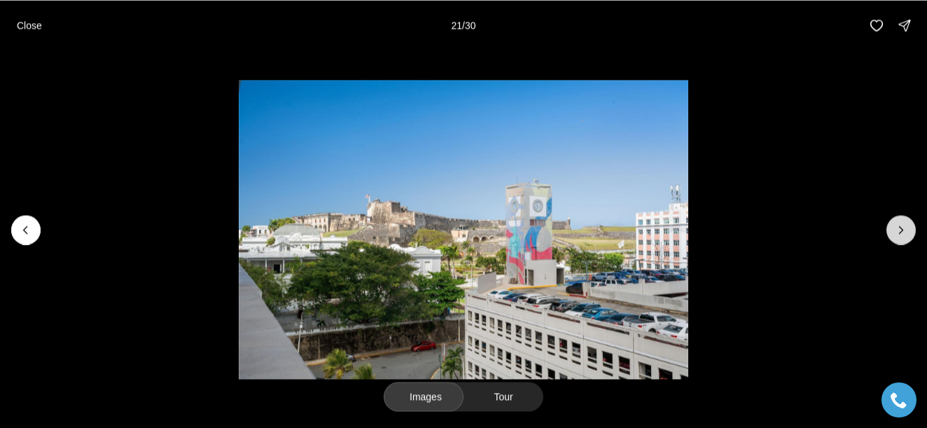
click at [904, 230] on icon "Next slide" at bounding box center [901, 230] width 14 height 14
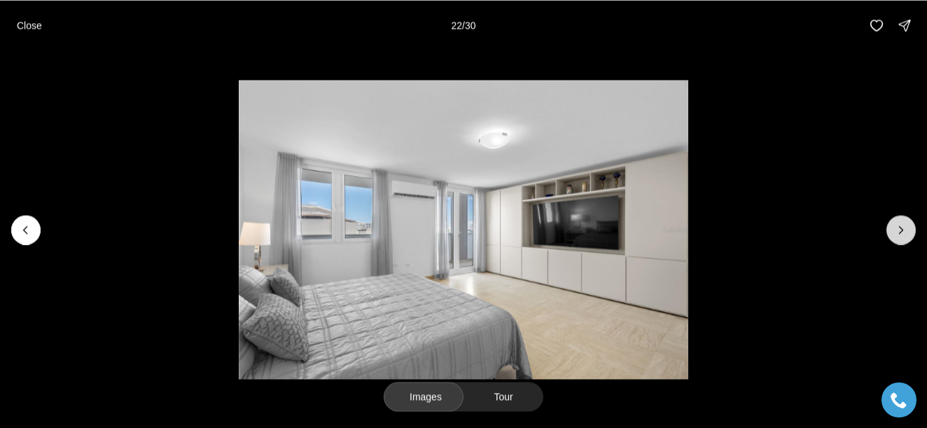
click at [904, 230] on icon "Next slide" at bounding box center [901, 230] width 14 height 14
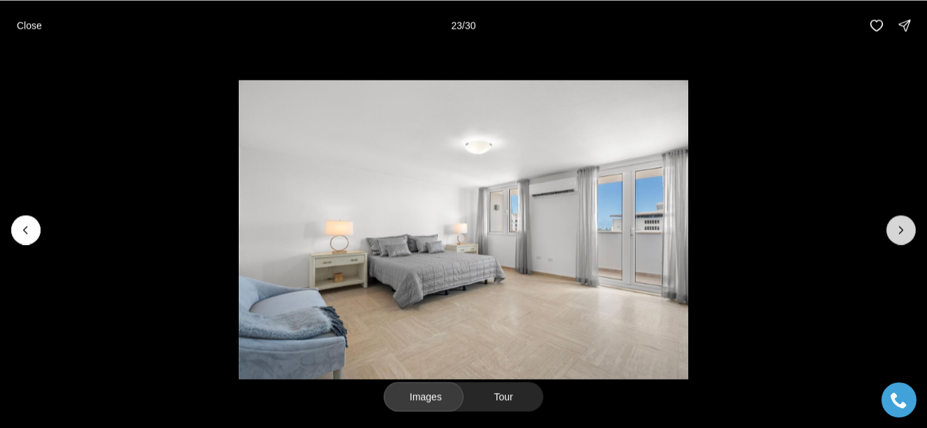
click at [904, 230] on icon "Next slide" at bounding box center [901, 230] width 14 height 14
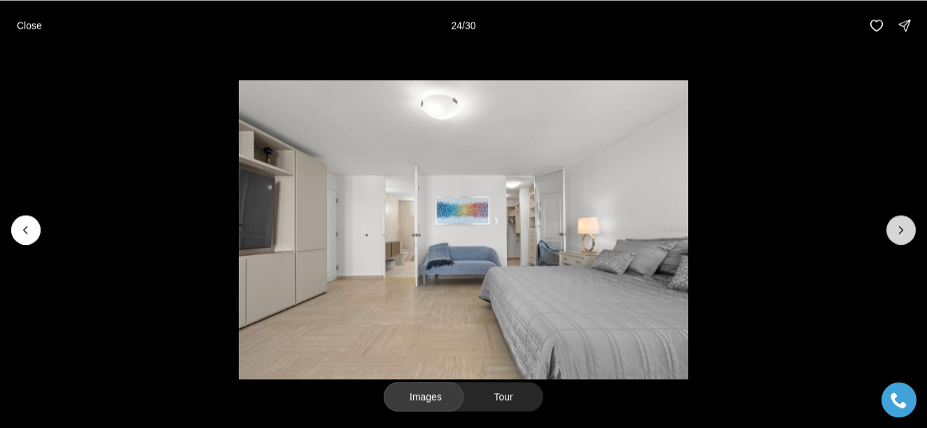
click at [904, 230] on icon "Next slide" at bounding box center [901, 230] width 14 height 14
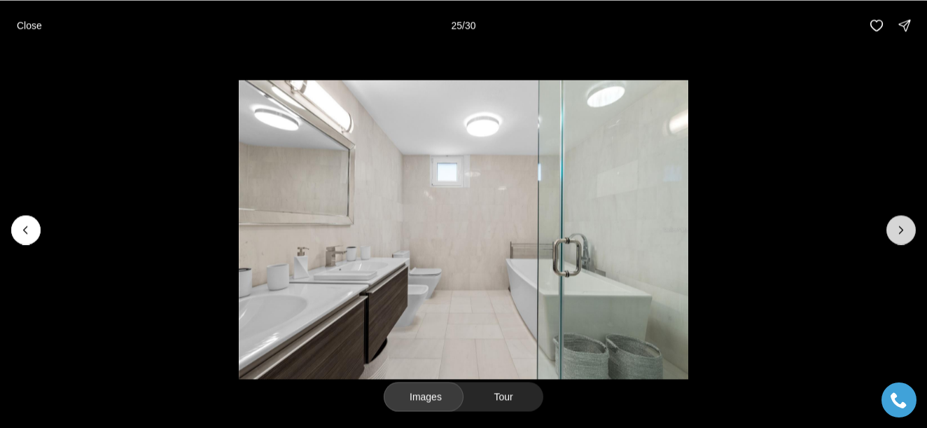
click at [904, 230] on icon "Next slide" at bounding box center [901, 230] width 14 height 14
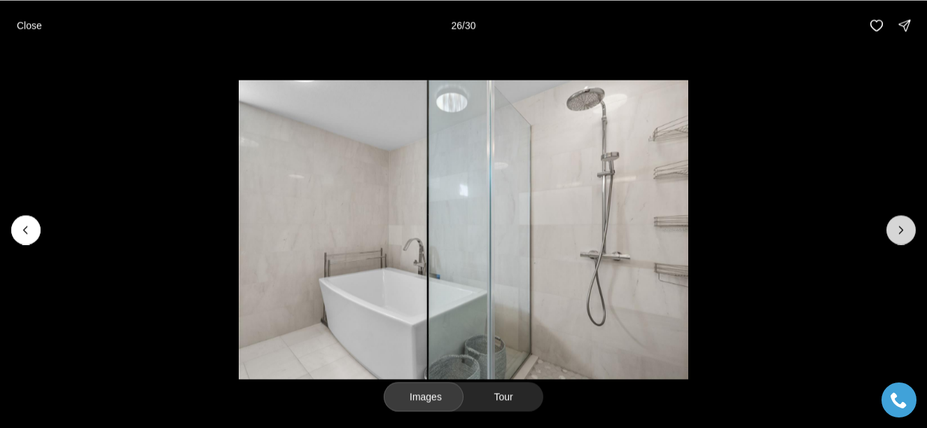
click at [904, 230] on icon "Next slide" at bounding box center [901, 230] width 14 height 14
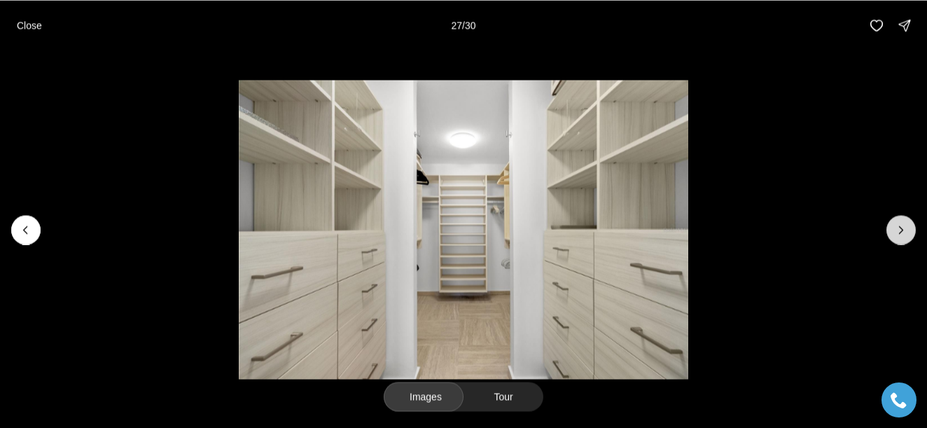
click at [904, 230] on icon "Next slide" at bounding box center [901, 230] width 14 height 14
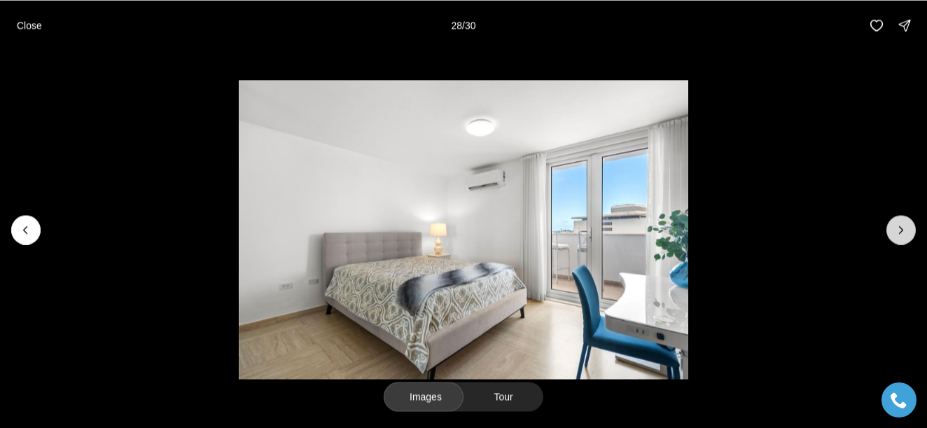
click at [904, 230] on icon "Next slide" at bounding box center [901, 230] width 14 height 14
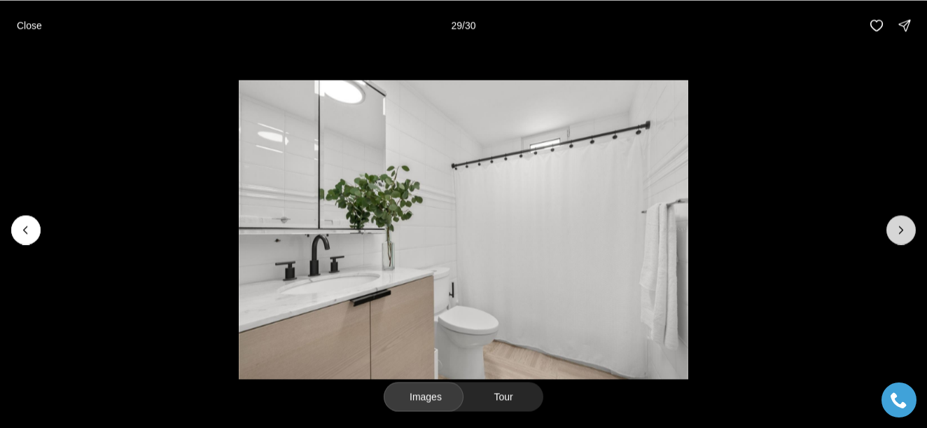
click at [904, 230] on icon "Next slide" at bounding box center [901, 230] width 14 height 14
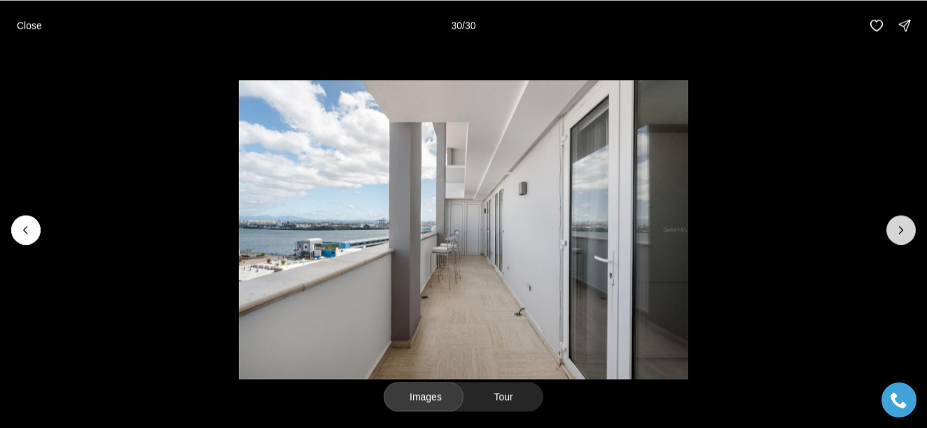
click at [904, 230] on div at bounding box center [900, 229] width 29 height 29
click at [903, 230] on div at bounding box center [900, 229] width 29 height 29
click at [18, 25] on p "Close" at bounding box center [29, 25] width 25 height 11
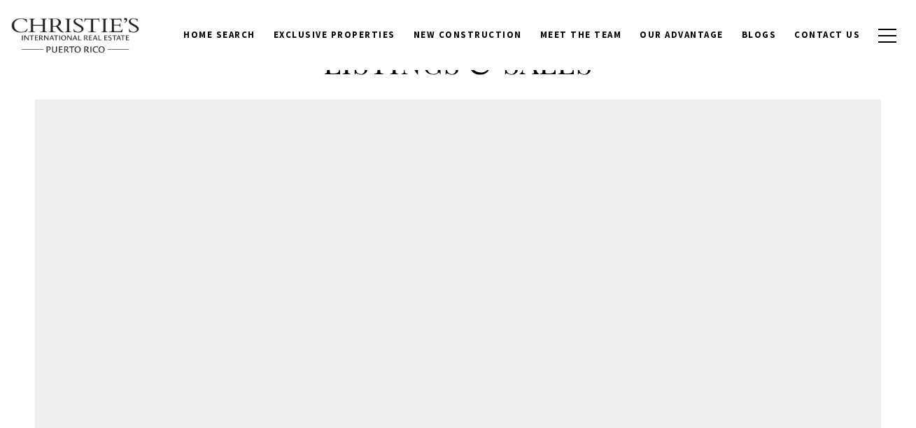
type input "******"
type input "*********"
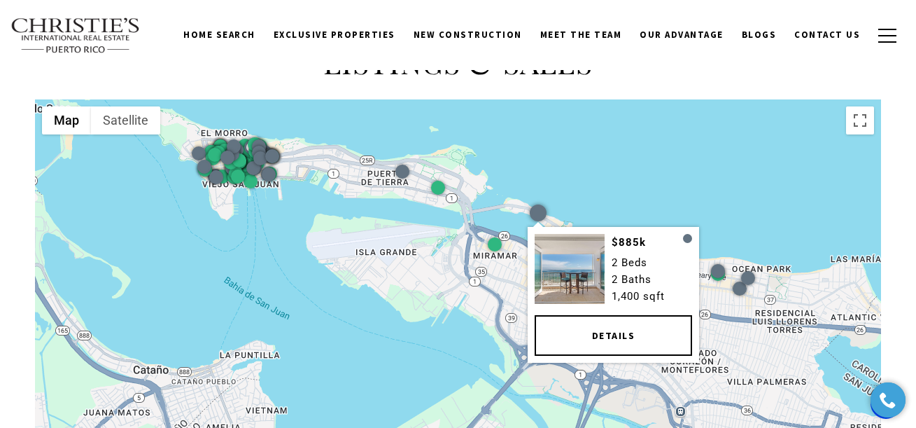
click at [537, 218] on div at bounding box center [537, 212] width 17 height 17
click at [538, 217] on div at bounding box center [537, 212] width 17 height 17
click at [600, 337] on link "Details" at bounding box center [612, 336] width 157 height 41
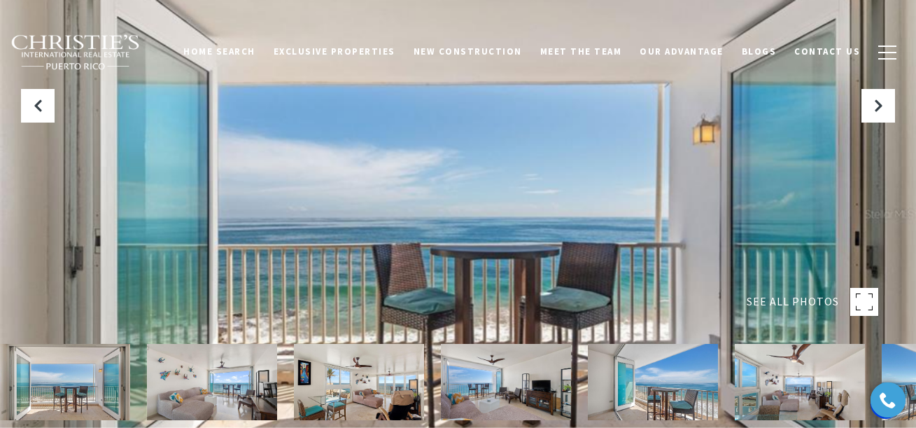
click at [861, 299] on rect at bounding box center [864, 302] width 28 height 28
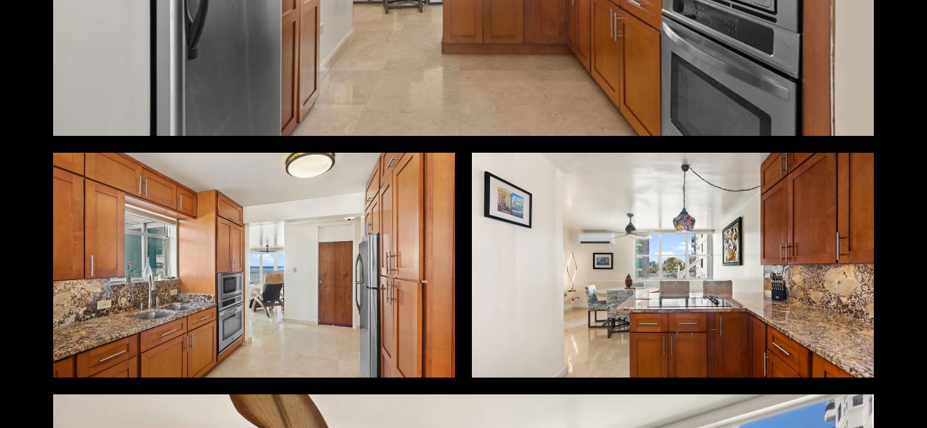
scroll to position [2513, 0]
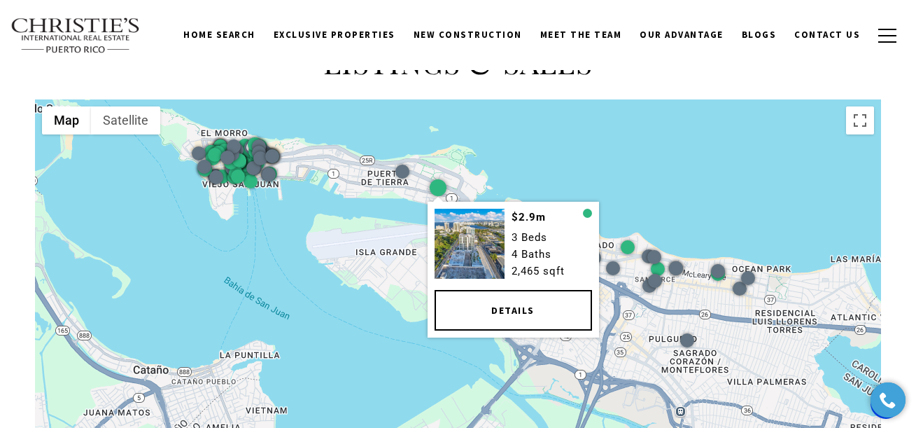
click at [498, 311] on link "Details" at bounding box center [512, 310] width 157 height 41
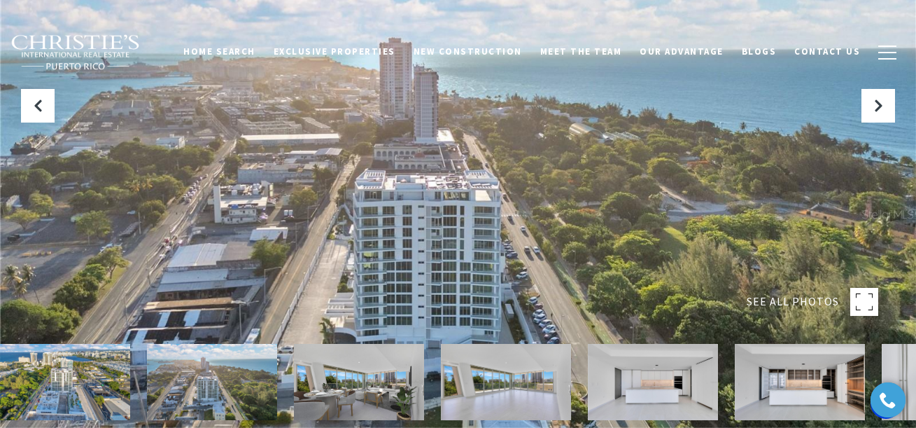
click at [85, 374] on img at bounding box center [65, 382] width 130 height 76
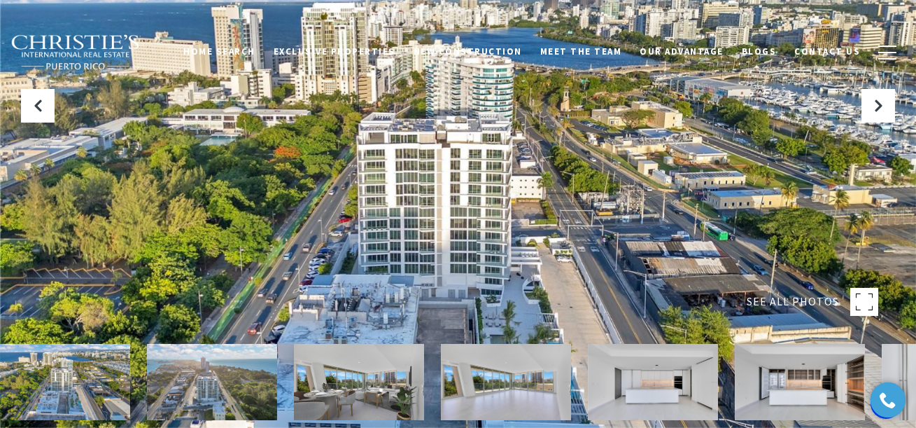
click at [218, 375] on img at bounding box center [212, 382] width 130 height 76
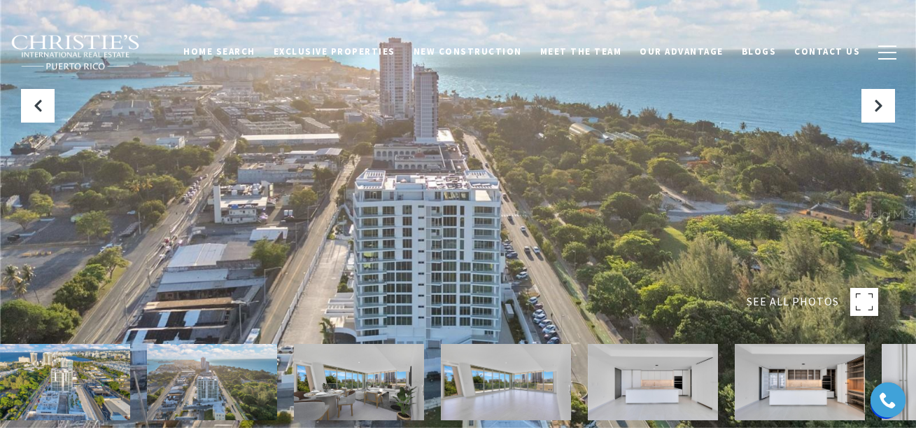
click at [318, 377] on img at bounding box center [359, 382] width 130 height 76
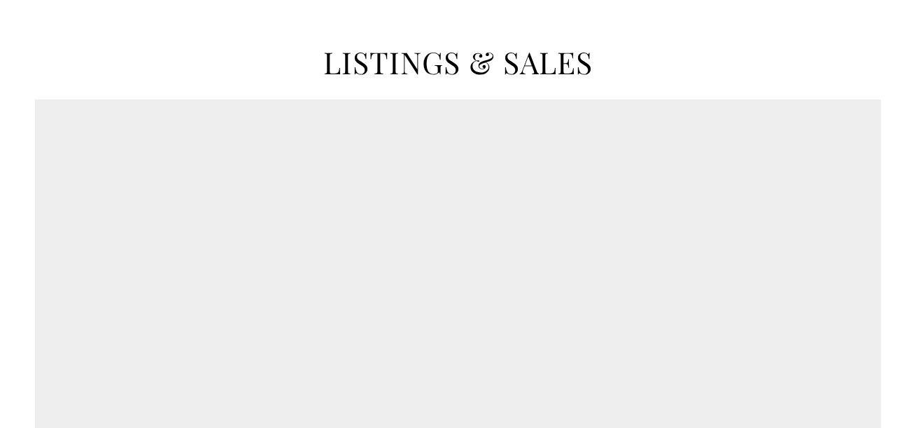
type input "******"
type input "*********"
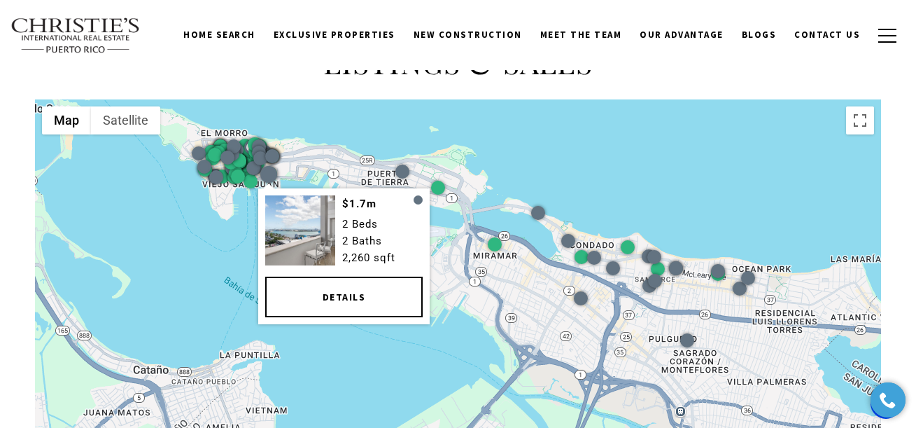
click at [325, 302] on link "Details" at bounding box center [343, 296] width 157 height 41
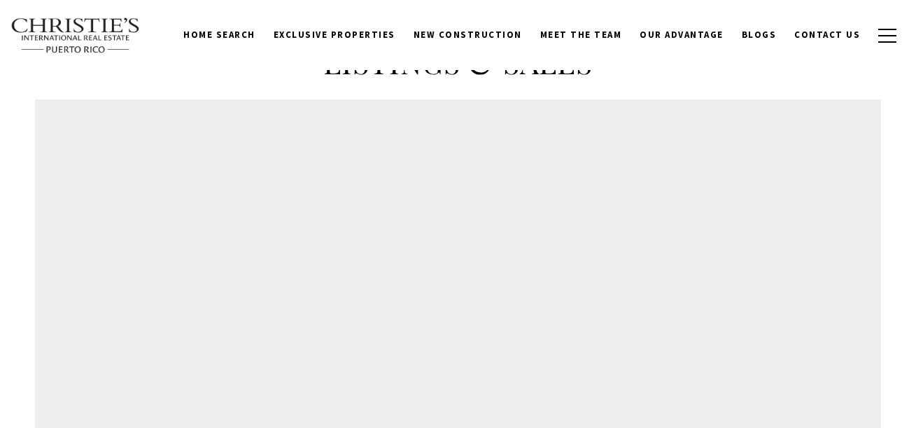
type input "******"
type input "*********"
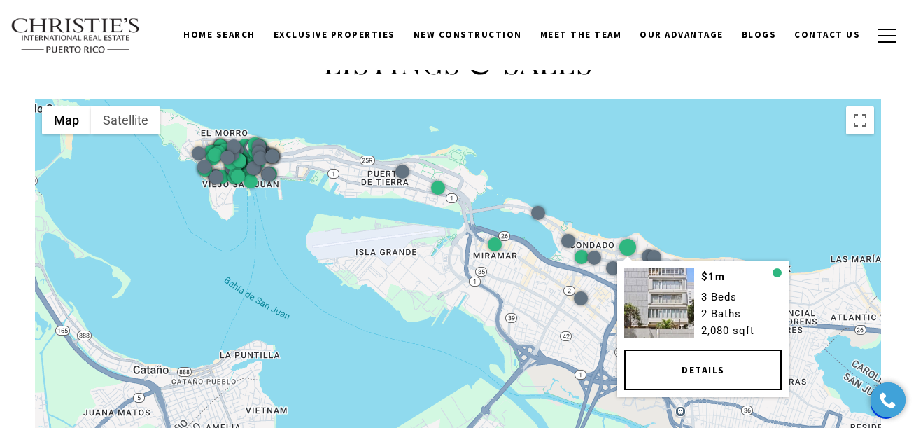
click at [629, 246] on div at bounding box center [627, 246] width 17 height 17
click at [688, 370] on link "Details" at bounding box center [702, 369] width 157 height 41
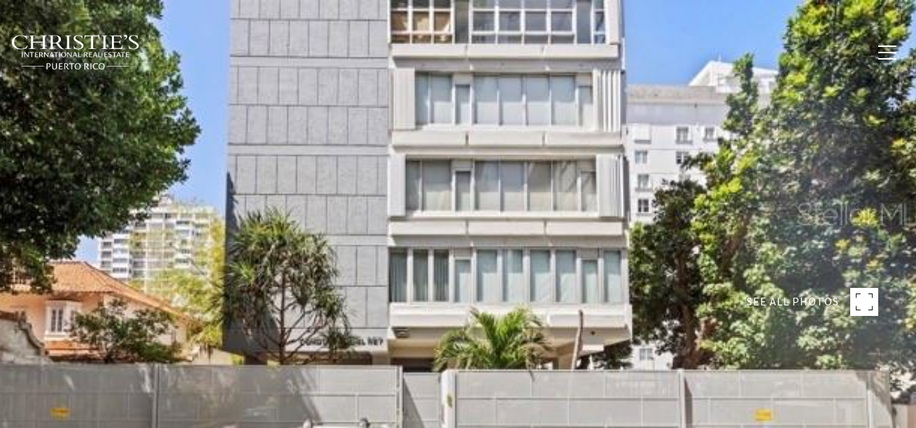
type input "**********"
type input "********"
type input "***"
type input "**********"
type input "**"
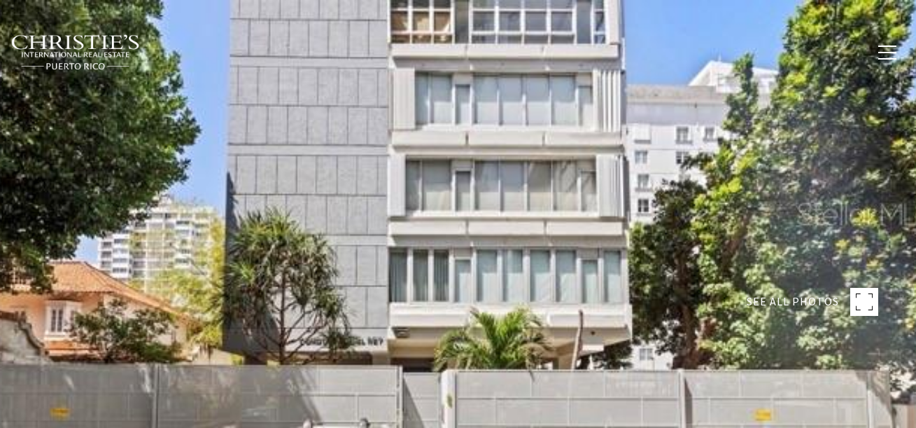
type input "**********"
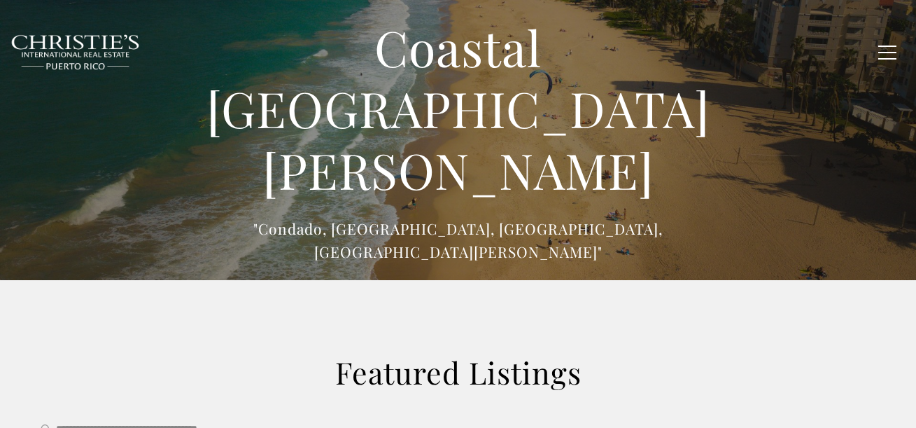
type input "******"
type input "*********"
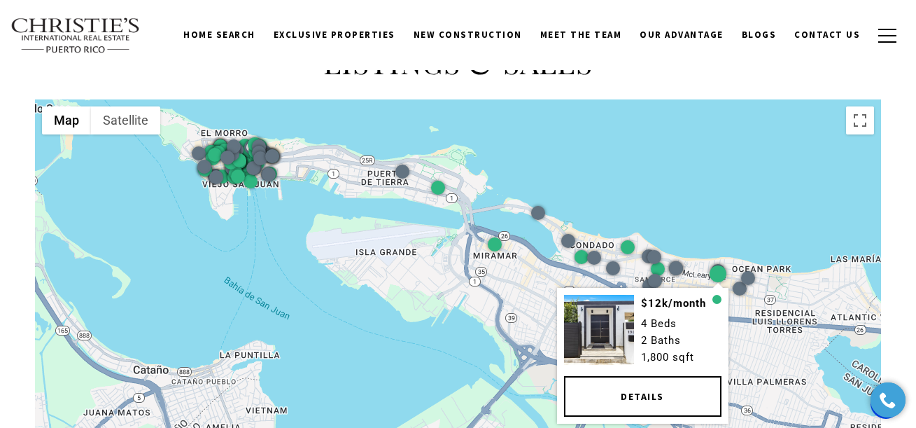
click at [717, 278] on div at bounding box center [717, 273] width 17 height 17
click at [636, 393] on link "Details" at bounding box center [641, 395] width 157 height 41
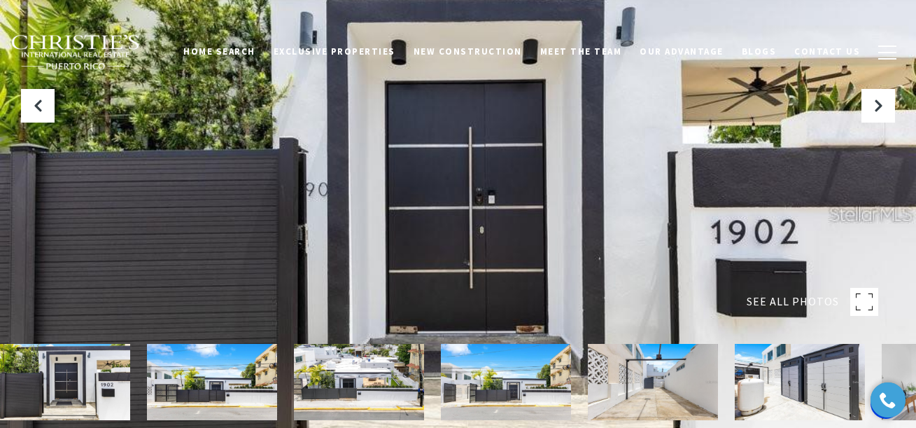
click at [208, 399] on img at bounding box center [212, 382] width 130 height 76
